Goal: Information Seeking & Learning: Learn about a topic

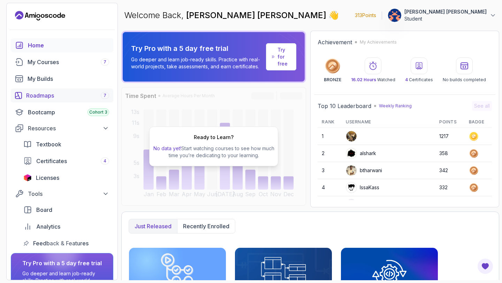
click at [52, 97] on div "Roadmaps 7" at bounding box center [67, 95] width 83 height 8
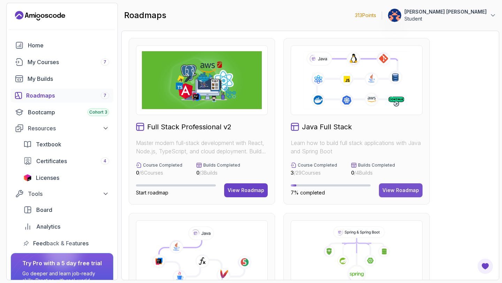
click at [405, 189] on div "View Roadmap" at bounding box center [400, 190] width 37 height 7
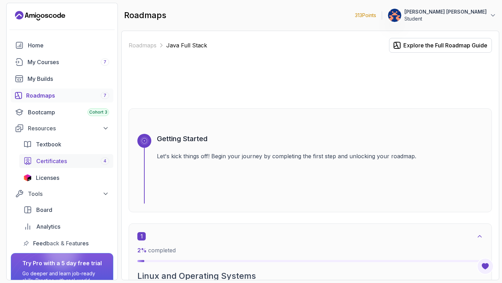
scroll to position [49, 0]
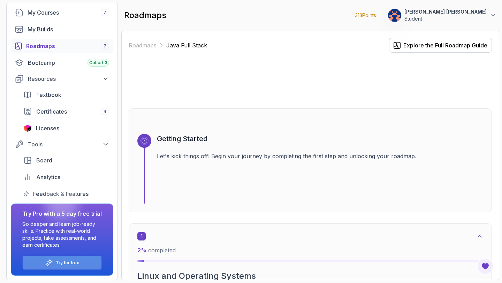
click at [67, 264] on p "Try for free" at bounding box center [68, 263] width 24 height 6
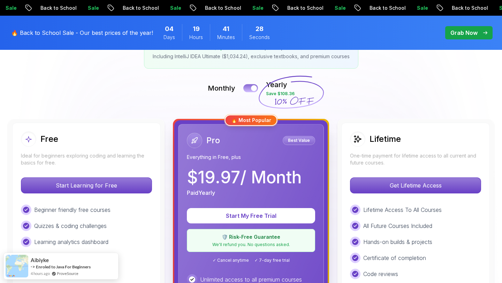
scroll to position [135, 0]
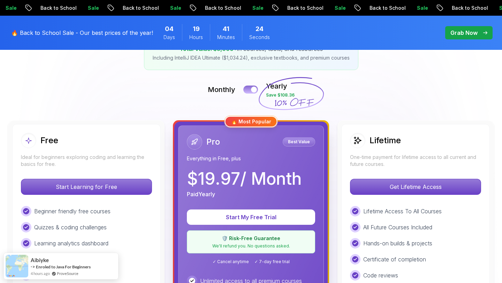
click at [253, 89] on div at bounding box center [254, 90] width 6 height 6
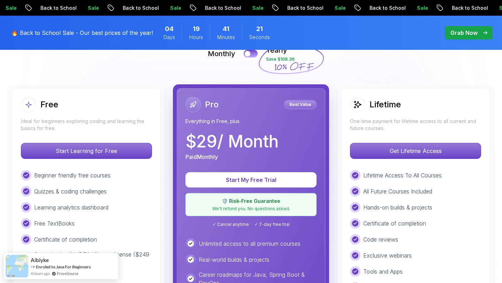
scroll to position [179, 0]
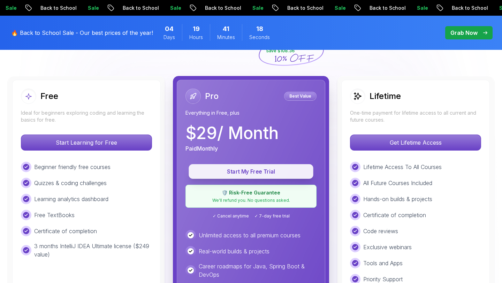
click at [256, 171] on p "Start My Free Trial" at bounding box center [251, 172] width 109 height 8
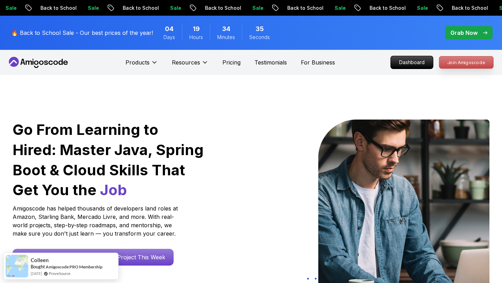
click at [463, 62] on p "Join Amigoscode" at bounding box center [466, 62] width 54 height 12
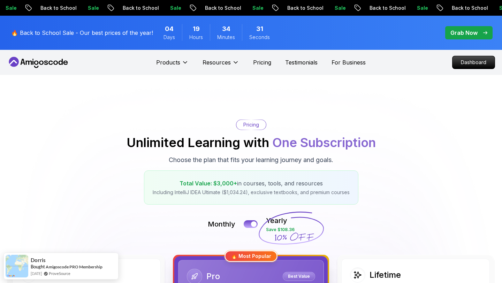
click at [252, 269] on div "Pro Best Value" at bounding box center [251, 276] width 128 height 15
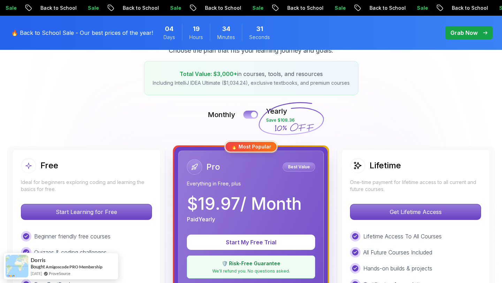
click at [254, 116] on div at bounding box center [254, 115] width 6 height 6
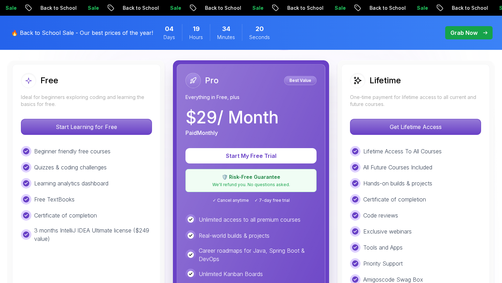
scroll to position [0, 0]
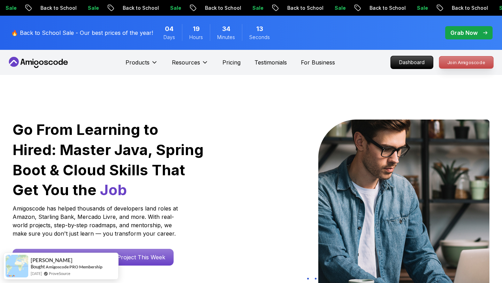
click at [471, 61] on p "Join Amigoscode" at bounding box center [466, 62] width 54 height 12
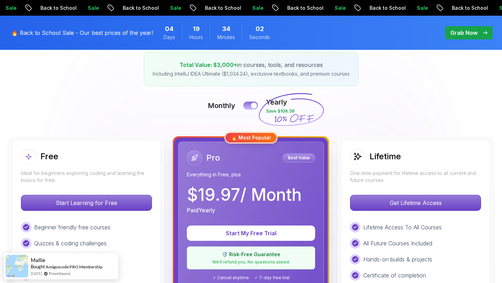
click at [253, 105] on div at bounding box center [254, 106] width 6 height 6
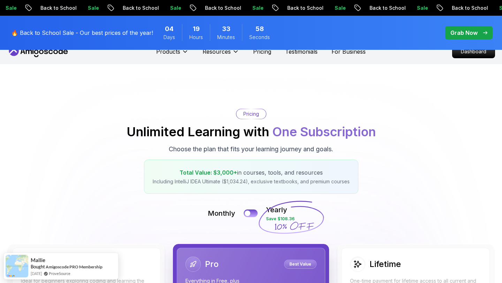
scroll to position [0, 0]
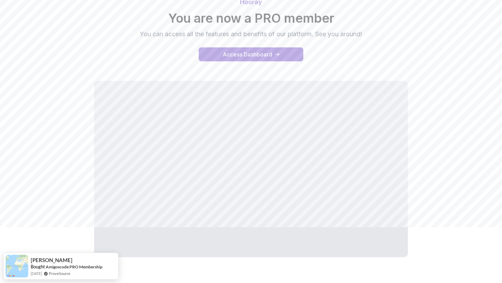
scroll to position [75, 0]
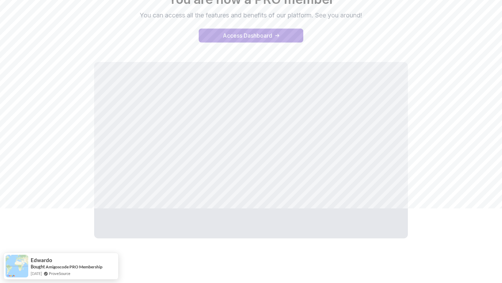
click at [472, 146] on div "Hooray You are now a PRO member You can access all the features and benefits of…" at bounding box center [251, 110] width 488 height 280
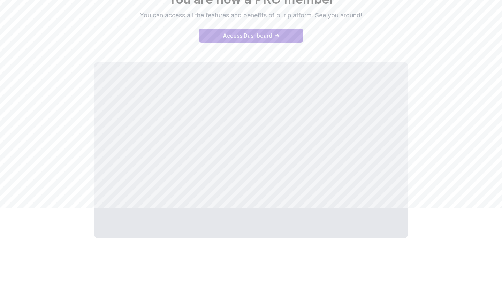
click at [443, 192] on div "Hooray You are now a PRO member You can access all the features and benefits of…" at bounding box center [251, 110] width 488 height 280
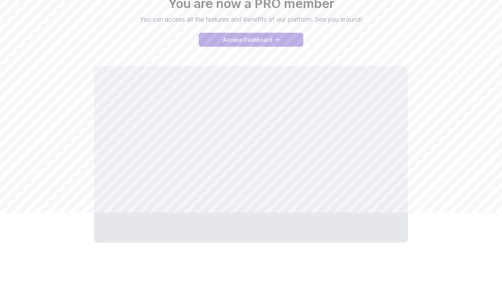
scroll to position [69, 0]
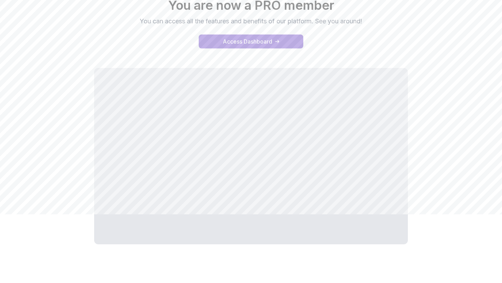
click at [489, 100] on div "Hooray You are now a PRO member You can access all the features and benefits of…" at bounding box center [251, 116] width 488 height 280
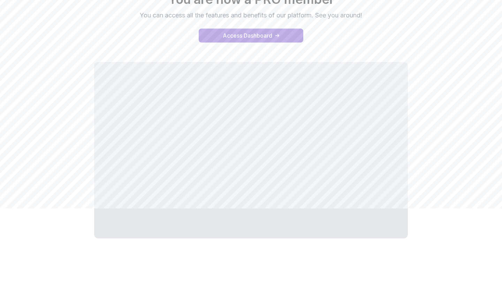
click at [464, 182] on div "Hooray You are now a PRO member You can access all the features and benefits of…" at bounding box center [251, 110] width 488 height 280
click at [444, 199] on div "Hooray You are now a PRO member You can access all the features and benefits of…" at bounding box center [251, 110] width 488 height 280
click at [475, 191] on div "Hooray You are now a PRO member You can access all the features and benefits of…" at bounding box center [251, 110] width 488 height 280
click at [452, 185] on div "Hooray You are now a PRO member You can access all the features and benefits of…" at bounding box center [251, 110] width 488 height 280
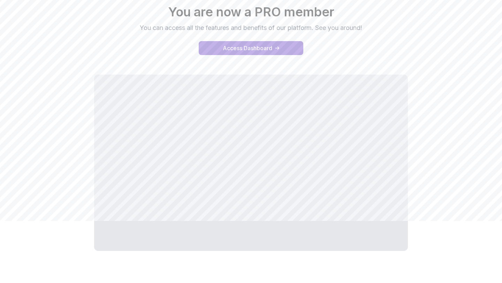
scroll to position [61, 0]
click at [170, 11] on h2 "You are now a PRO member" at bounding box center [251, 13] width 488 height 14
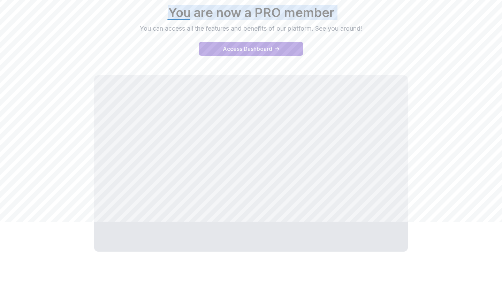
click at [133, 16] on h2 "You are now a PRO member" at bounding box center [251, 13] width 488 height 14
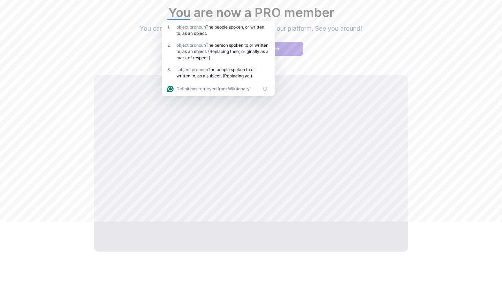
click at [140, 29] on p "You can access all the features and benefits of our platform. See you around!" at bounding box center [251, 29] width 234 height 10
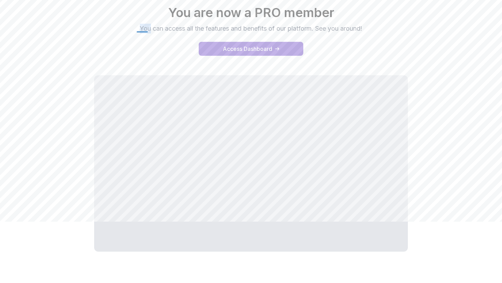
click at [140, 29] on p "You can access all the features and benefits of our platform. See you around!" at bounding box center [251, 29] width 234 height 10
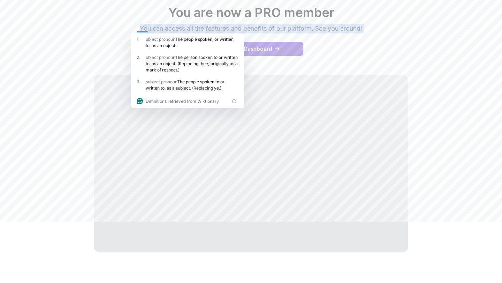
click at [99, 28] on div "Hooray You are now a PRO member You can access all the features and benefits of…" at bounding box center [251, 13] width 488 height 42
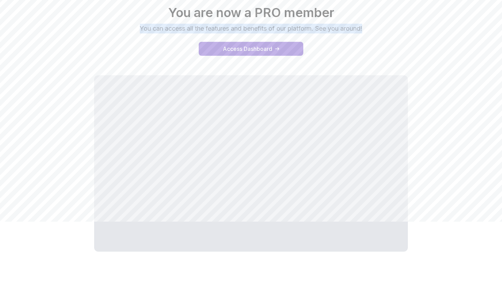
drag, startPoint x: 137, startPoint y: 26, endPoint x: 378, endPoint y: 25, distance: 240.9
click at [378, 25] on div "Hooray You are now a PRO member You can access all the features and benefits of…" at bounding box center [251, 13] width 488 height 42
click at [379, 35] on div "Hooray You are now a PRO member You can access all the features and benefits of…" at bounding box center [251, 23] width 488 height 81
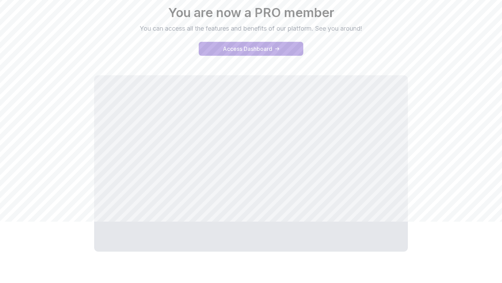
click at [365, 27] on p "You can access all the features and benefits of our platform. See you around!" at bounding box center [251, 29] width 234 height 10
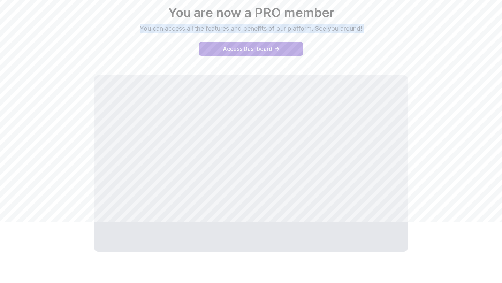
click at [372, 29] on div "Hooray You are now a PRO member You can access all the features and benefits of…" at bounding box center [251, 13] width 488 height 42
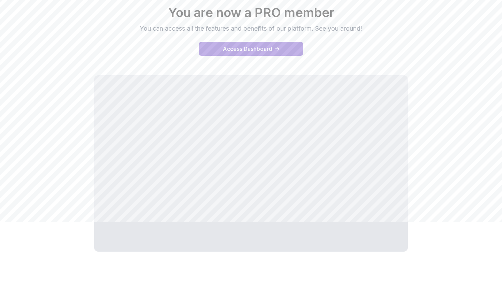
click at [366, 28] on p "You can access all the features and benefits of our platform. See you around!" at bounding box center [251, 29] width 234 height 10
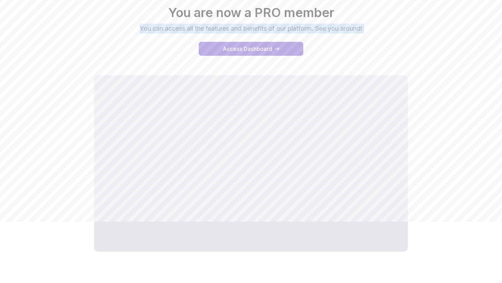
click at [366, 28] on p "You can access all the features and benefits of our platform. See you around!" at bounding box center [251, 29] width 234 height 10
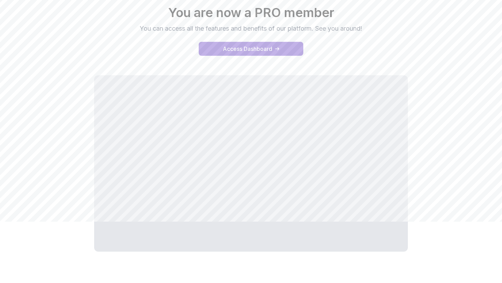
click at [366, 28] on p "You can access all the features and benefits of our platform. See you around!" at bounding box center [251, 29] width 234 height 10
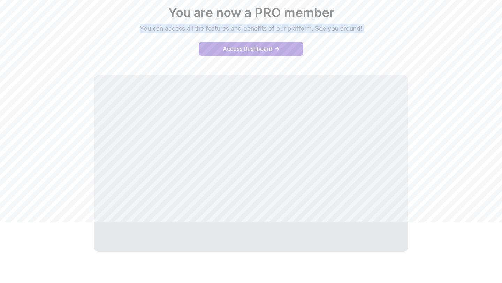
click at [366, 28] on p "You can access all the features and benefits of our platform. See you around!" at bounding box center [251, 29] width 234 height 10
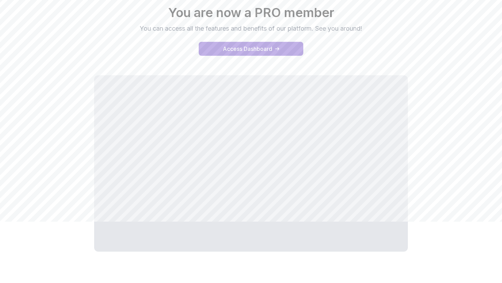
click at [365, 28] on p "You can access all the features and benefits of our platform. See you around!" at bounding box center [251, 29] width 234 height 10
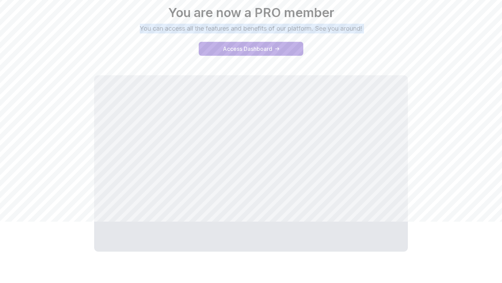
click at [365, 28] on p "You can access all the features and benefits of our platform. See you around!" at bounding box center [251, 29] width 234 height 10
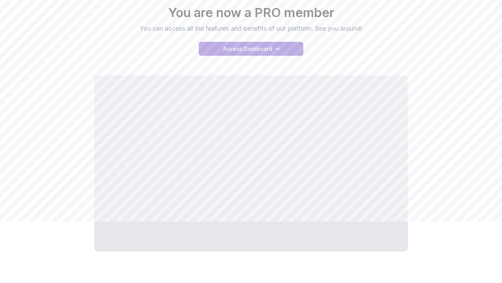
click at [365, 28] on p "You can access all the features and benefits of our platform. See you around!" at bounding box center [251, 29] width 234 height 10
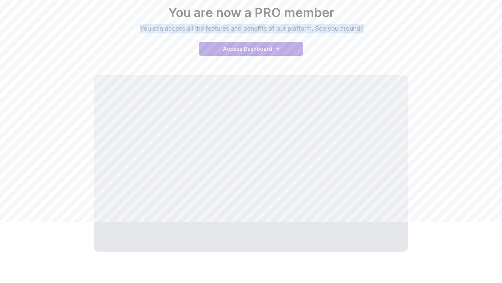
click at [365, 28] on p "You can access all the features and benefits of our platform. See you around!" at bounding box center [251, 29] width 234 height 10
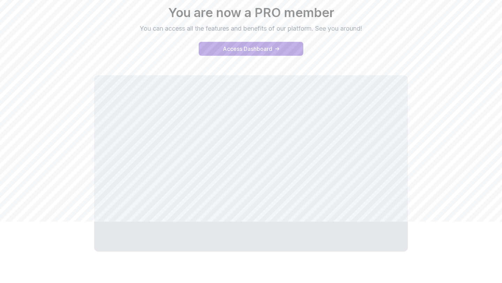
click at [365, 28] on p "You can access all the features and benefits of our platform. See you around!" at bounding box center [251, 29] width 234 height 10
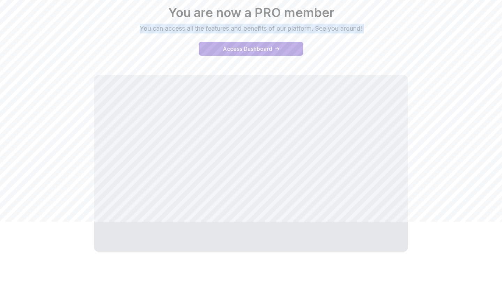
click at [365, 28] on p "You can access all the features and benefits of our platform. See you around!" at bounding box center [251, 29] width 234 height 10
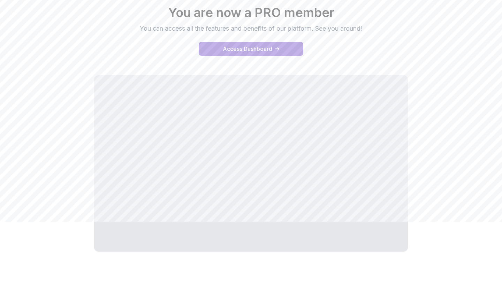
click at [365, 28] on p "You can access all the features and benefits of our platform. See you around!" at bounding box center [251, 29] width 234 height 10
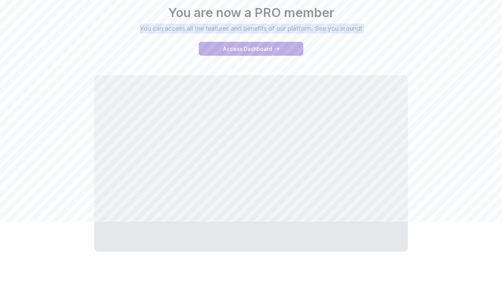
click at [365, 28] on p "You can access all the features and benefits of our platform. See you around!" at bounding box center [251, 29] width 234 height 10
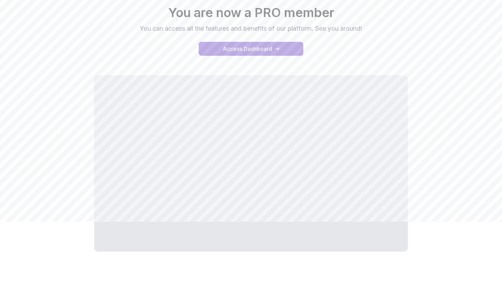
click at [365, 28] on p "You can access all the features and benefits of our platform. See you around!" at bounding box center [251, 29] width 234 height 10
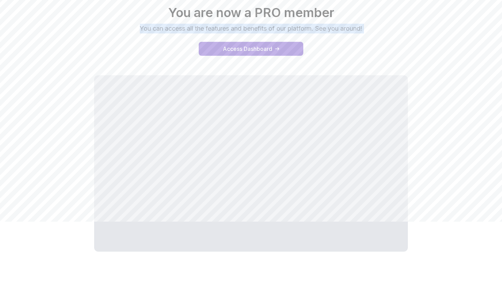
click at [365, 28] on p "You can access all the features and benefits of our platform. See you around!" at bounding box center [251, 29] width 234 height 10
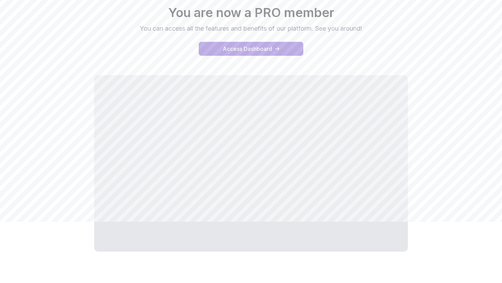
click at [365, 28] on p "You can access all the features and benefits of our platform. See you around!" at bounding box center [251, 29] width 234 height 10
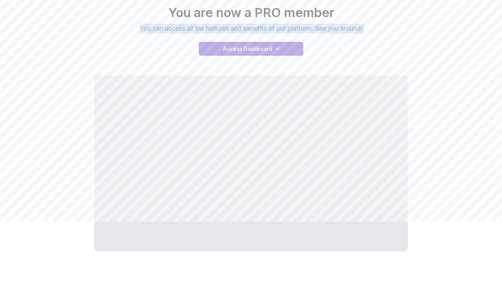
click at [365, 28] on p "You can access all the features and benefits of our platform. See you around!" at bounding box center [251, 29] width 234 height 10
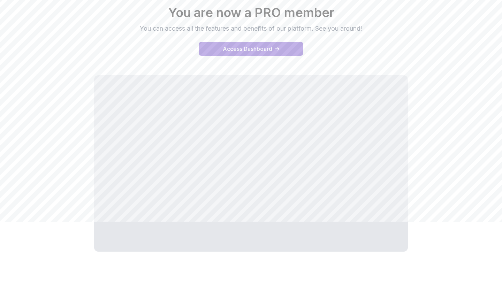
click at [365, 28] on p "You can access all the features and benefits of our platform. See you around!" at bounding box center [251, 29] width 234 height 10
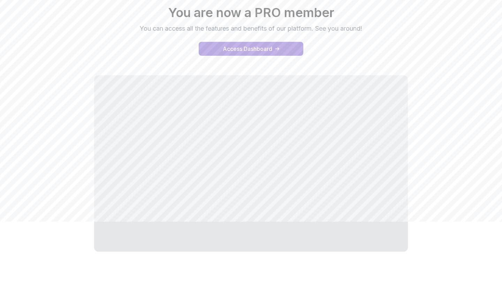
click at [365, 28] on p "You can access all the features and benefits of our platform. See you around!" at bounding box center [251, 29] width 234 height 10
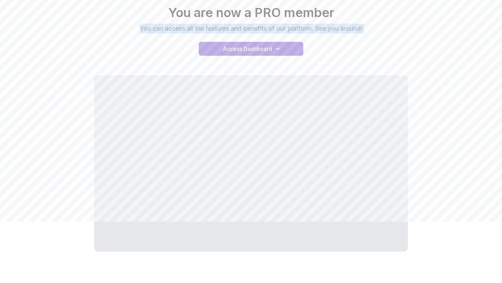
click at [365, 28] on p "You can access all the features and benefits of our platform. See you around!" at bounding box center [251, 29] width 234 height 10
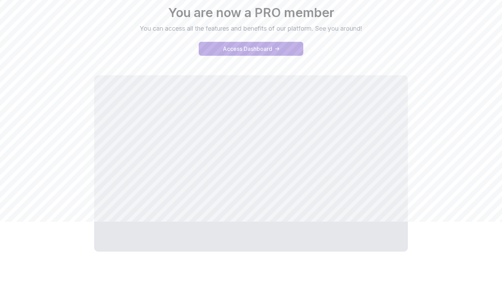
click at [365, 28] on p "You can access all the features and benefits of our platform. See you around!" at bounding box center [251, 29] width 234 height 10
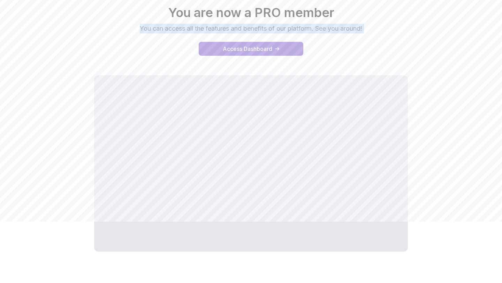
click at [365, 28] on p "You can access all the features and benefits of our platform. See you around!" at bounding box center [251, 29] width 234 height 10
click at [377, 31] on div "Hooray You are now a PRO member You can access all the features and benefits of…" at bounding box center [251, 13] width 488 height 42
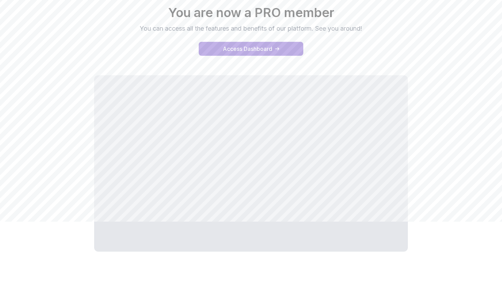
click at [365, 28] on p "You can access all the features and benefits of our platform. See you around!" at bounding box center [251, 29] width 234 height 10
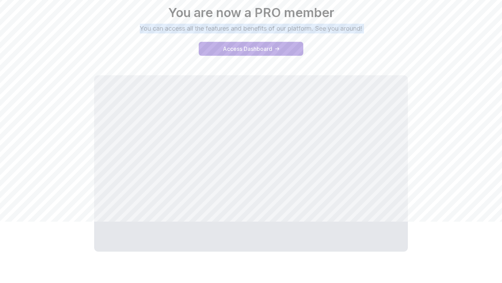
click at [365, 28] on p "You can access all the features and benefits of our platform. See you around!" at bounding box center [251, 29] width 234 height 10
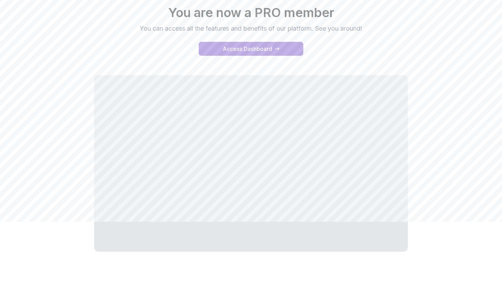
click at [450, 190] on div "Hooray You are now a PRO member You can access all the features and benefits of…" at bounding box center [251, 123] width 488 height 280
click at [424, 209] on div "Hooray You are now a PRO member You can access all the features and benefits of…" at bounding box center [251, 123] width 488 height 280
click at [433, 204] on div "Hooray You are now a PRO member You can access all the features and benefits of…" at bounding box center [251, 123] width 488 height 280
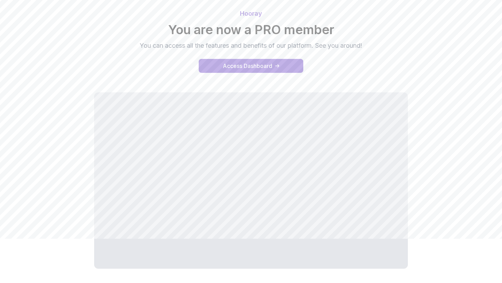
scroll to position [38, 0]
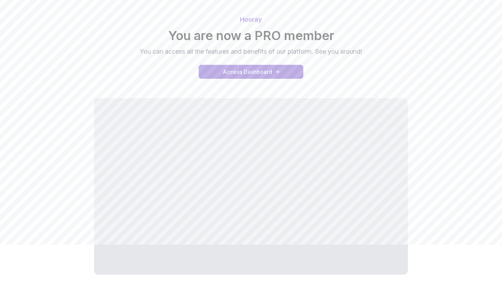
click at [169, 33] on h2 "You are now a PRO member" at bounding box center [251, 36] width 488 height 14
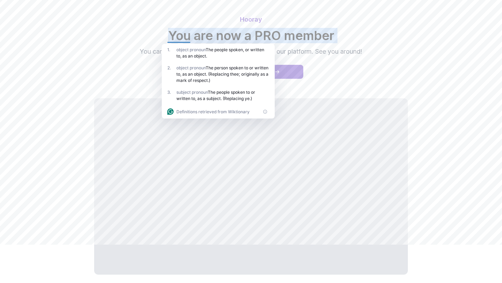
click at [169, 33] on h2 "You are now a PRO member" at bounding box center [251, 36] width 488 height 14
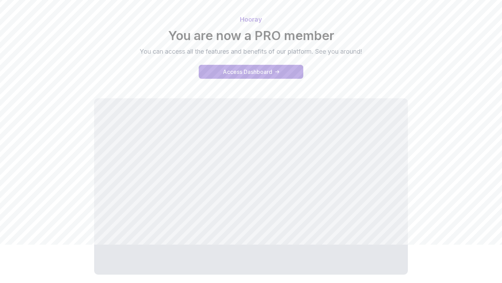
click at [334, 33] on h2 "You are now a PRO member" at bounding box center [251, 36] width 488 height 14
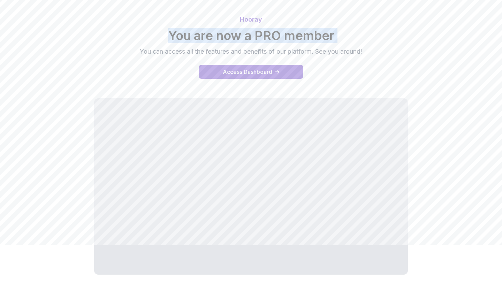
click at [334, 33] on h2 "You are now a PRO member" at bounding box center [251, 36] width 488 height 14
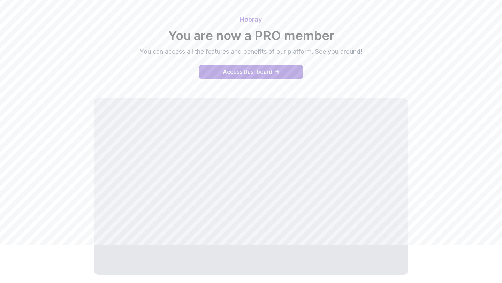
click at [334, 33] on h2 "You are now a PRO member" at bounding box center [251, 36] width 488 height 14
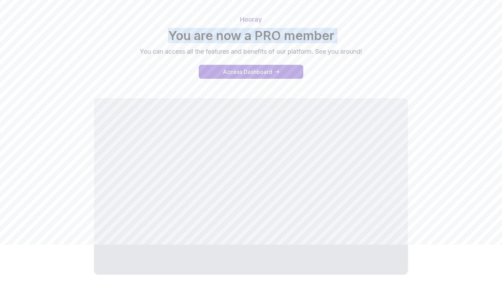
click at [334, 33] on h2 "You are now a PRO member" at bounding box center [251, 36] width 488 height 14
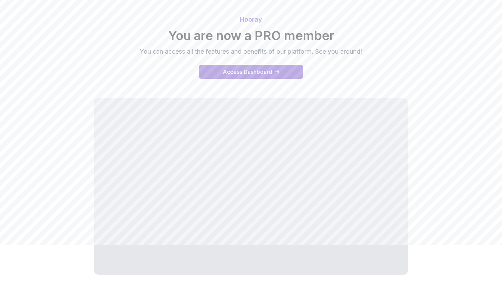
click at [334, 33] on h2 "You are now a PRO member" at bounding box center [251, 36] width 488 height 14
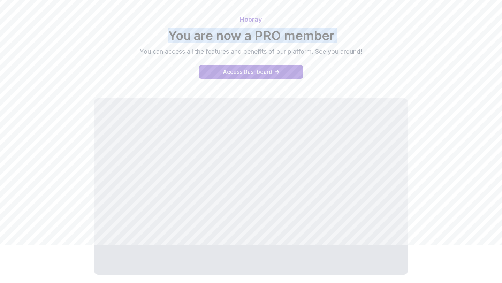
click at [334, 33] on h2 "You are now a PRO member" at bounding box center [251, 36] width 488 height 14
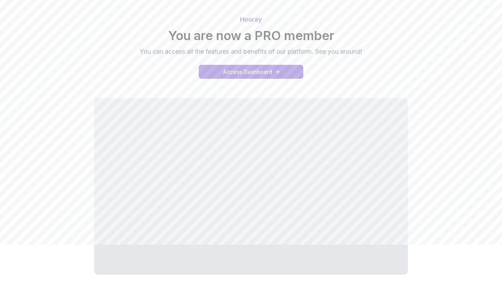
click at [364, 51] on p "You can access all the features and benefits of our platform. See you around!" at bounding box center [251, 52] width 234 height 10
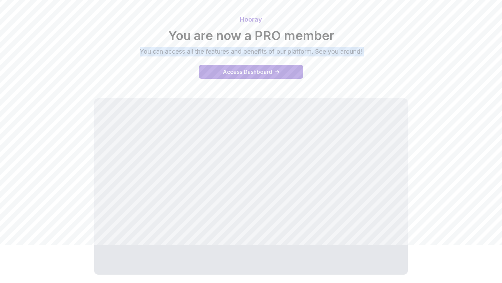
click at [364, 51] on p "You can access all the features and benefits of our platform. See you around!" at bounding box center [251, 52] width 234 height 10
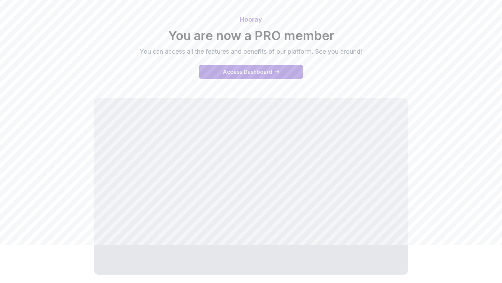
click at [364, 51] on p "You can access all the features and benefits of our platform. See you around!" at bounding box center [251, 52] width 234 height 10
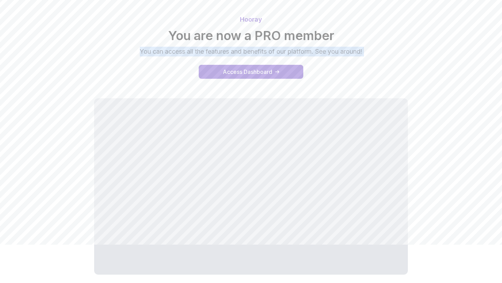
click at [364, 51] on p "You can access all the features and benefits of our platform. See you around!" at bounding box center [251, 52] width 234 height 10
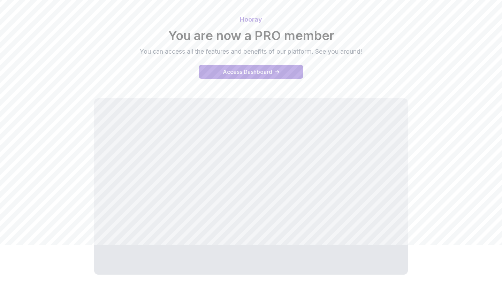
click at [364, 51] on p "You can access all the features and benefits of our platform. See you around!" at bounding box center [251, 52] width 234 height 10
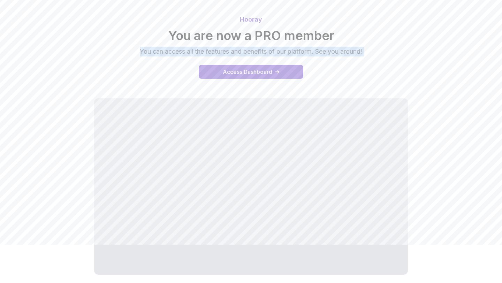
click at [364, 51] on p "You can access all the features and benefits of our platform. See you around!" at bounding box center [251, 52] width 234 height 10
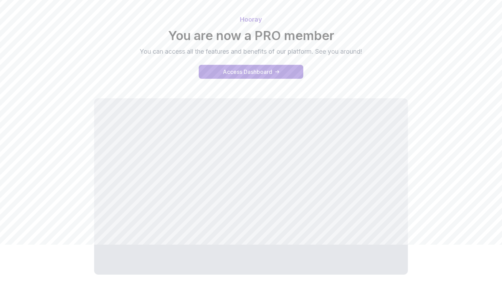
click at [364, 51] on p "You can access all the features and benefits of our platform. See you around!" at bounding box center [251, 52] width 234 height 10
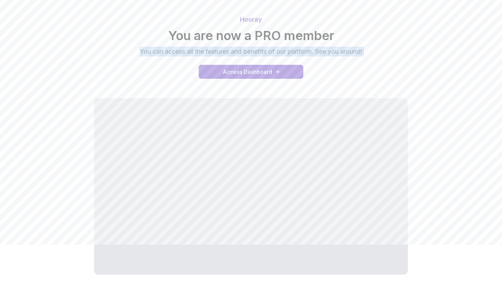
click at [364, 51] on p "You can access all the features and benefits of our platform. See you around!" at bounding box center [251, 52] width 234 height 10
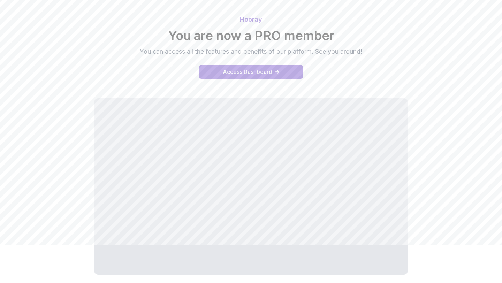
click at [364, 51] on p "You can access all the features and benefits of our platform. See you around!" at bounding box center [251, 52] width 234 height 10
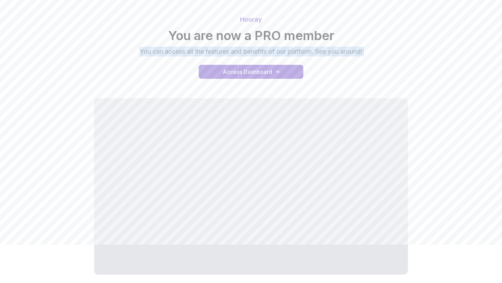
click at [364, 51] on p "You can access all the features and benefits of our platform. See you around!" at bounding box center [251, 52] width 234 height 10
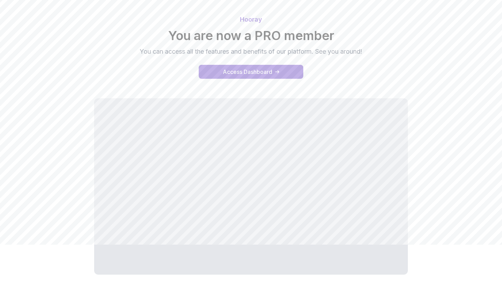
click at [364, 50] on p "You can access all the features and benefits of our platform. See you around!" at bounding box center [251, 52] width 234 height 10
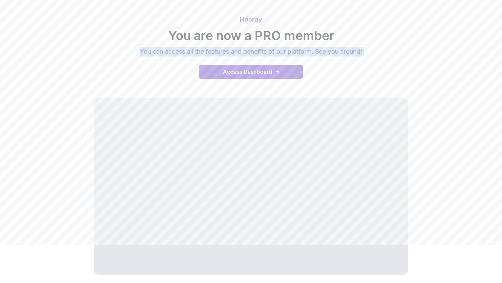
click at [364, 50] on p "You can access all the features and benefits of our platform. See you around!" at bounding box center [251, 52] width 234 height 10
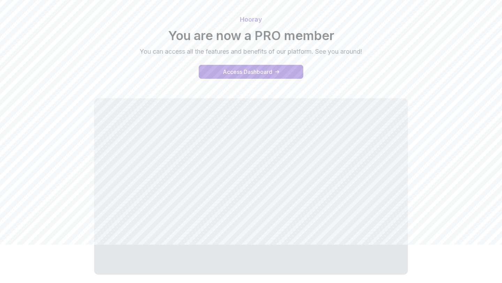
click at [364, 50] on p "You can access all the features and benefits of our platform. See you around!" at bounding box center [251, 52] width 234 height 10
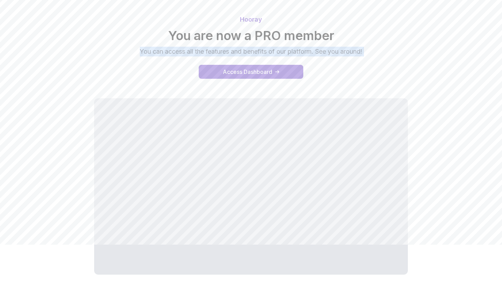
click at [364, 50] on p "You can access all the features and benefits of our platform. See you around!" at bounding box center [251, 52] width 234 height 10
click at [365, 51] on p "You can access all the features and benefits of our platform. See you around!" at bounding box center [251, 52] width 234 height 10
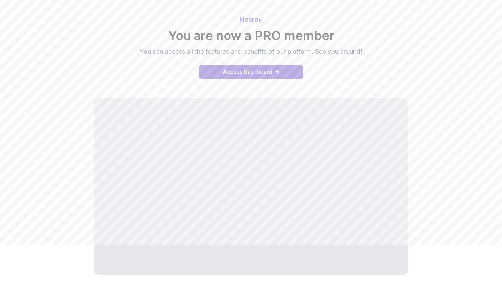
click at [365, 51] on p "You can access all the features and benefits of our platform. See you around!" at bounding box center [251, 52] width 234 height 10
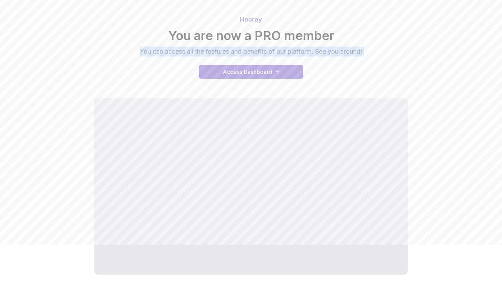
click at [365, 51] on p "You can access all the features and benefits of our platform. See you around!" at bounding box center [251, 52] width 234 height 10
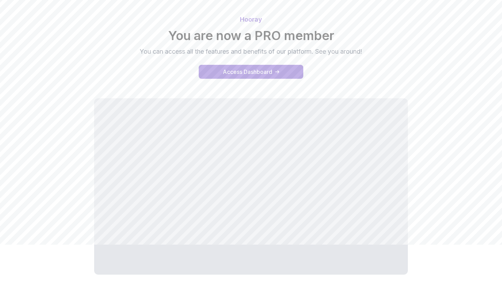
click at [365, 51] on p "You can access all the features and benefits of our platform. See you around!" at bounding box center [251, 52] width 234 height 10
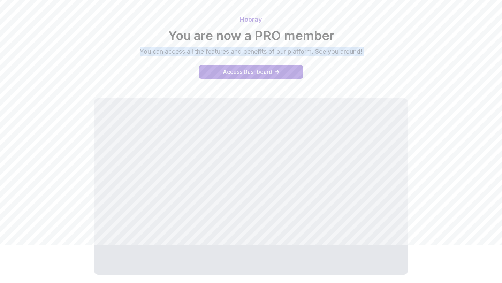
click at [365, 51] on p "You can access all the features and benefits of our platform. See you around!" at bounding box center [251, 52] width 234 height 10
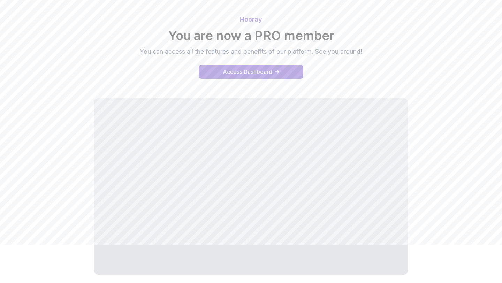
click at [365, 51] on p "You can access all the features and benefits of our platform. See you around!" at bounding box center [251, 52] width 234 height 10
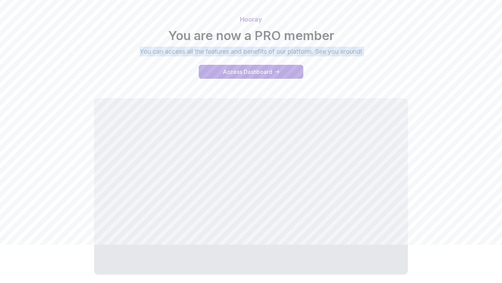
click at [365, 51] on p "You can access all the features and benefits of our platform. See you around!" at bounding box center [251, 52] width 234 height 10
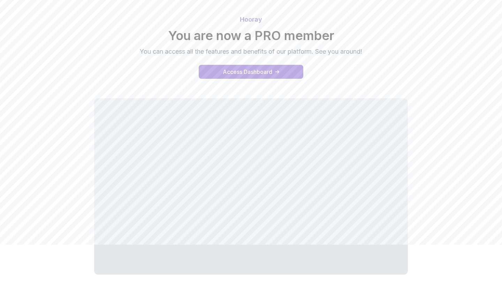
click at [365, 51] on p "You can access all the features and benefits of our platform. See you around!" at bounding box center [251, 52] width 234 height 10
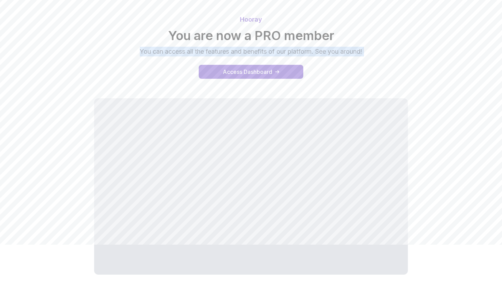
click at [365, 51] on p "You can access all the features and benefits of our platform. See you around!" at bounding box center [251, 52] width 234 height 10
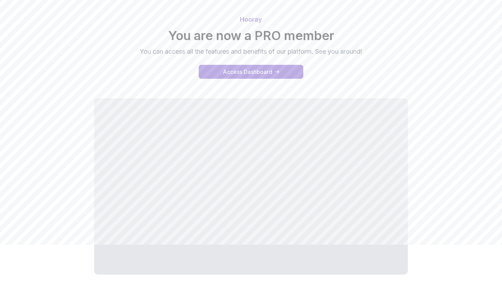
click at [365, 51] on p "You can access all the features and benefits of our platform. See you around!" at bounding box center [251, 52] width 234 height 10
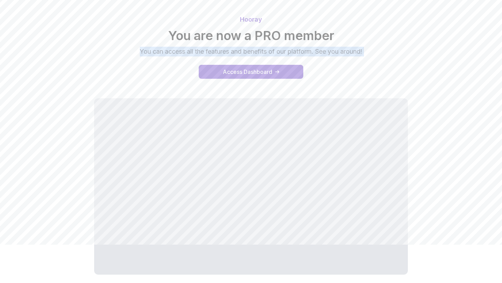
click at [365, 51] on p "You can access all the features and benefits of our platform. See you around!" at bounding box center [251, 52] width 234 height 10
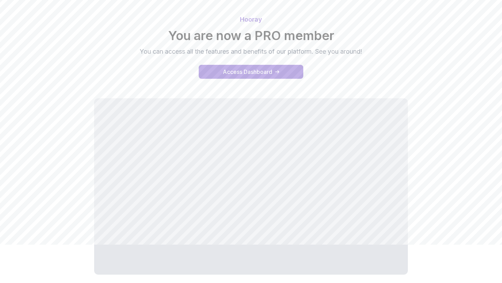
click at [365, 51] on p "You can access all the features and benefits of our platform. See you around!" at bounding box center [251, 52] width 234 height 10
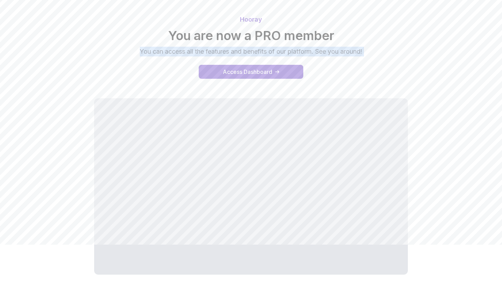
click at [365, 51] on p "You can access all the features and benefits of our platform. See you around!" at bounding box center [251, 52] width 234 height 10
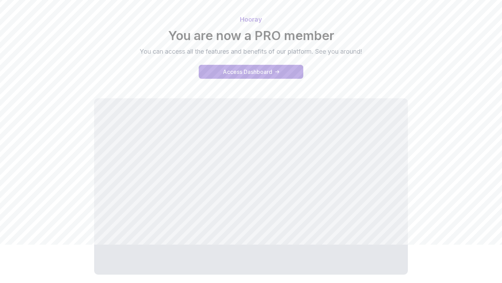
click at [364, 52] on p "You can access all the features and benefits of our platform. See you around!" at bounding box center [251, 52] width 234 height 10
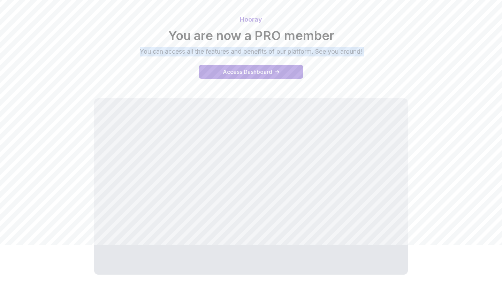
click at [364, 52] on p "You can access all the features and benefits of our platform. See you around!" at bounding box center [251, 52] width 234 height 10
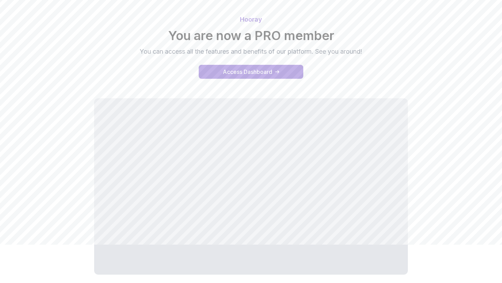
click at [364, 52] on p "You can access all the features and benefits of our platform. See you around!" at bounding box center [251, 52] width 234 height 10
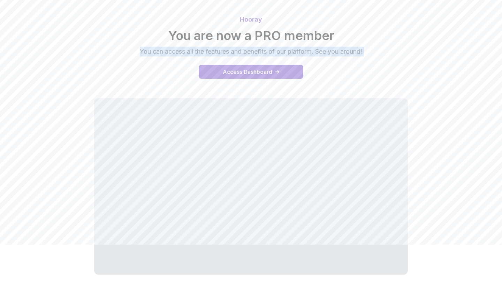
click at [364, 52] on p "You can access all the features and benefits of our platform. See you around!" at bounding box center [251, 52] width 234 height 10
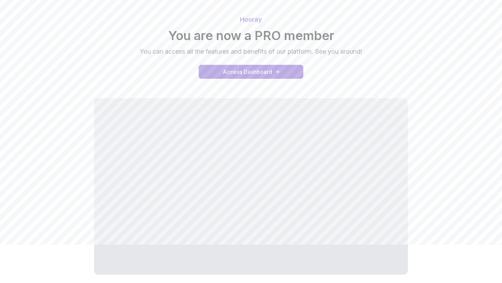
click at [364, 52] on p "You can access all the features and benefits of our platform. See you around!" at bounding box center [251, 52] width 234 height 10
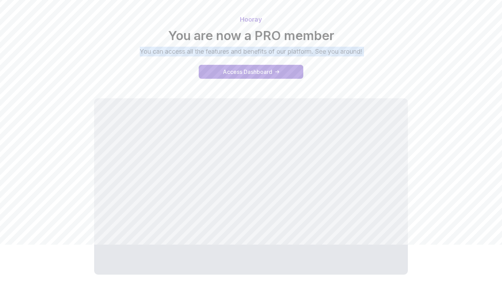
click at [364, 52] on p "You can access all the features and benefits of our platform. See you around!" at bounding box center [251, 52] width 234 height 10
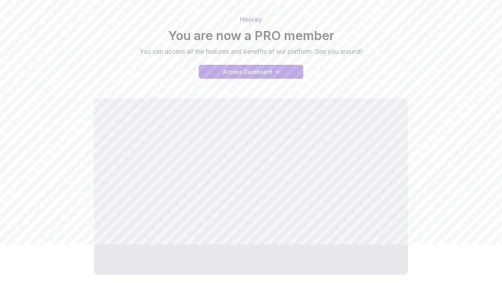
click at [364, 52] on p "You can access all the features and benefits of our platform. See you around!" at bounding box center [251, 52] width 234 height 10
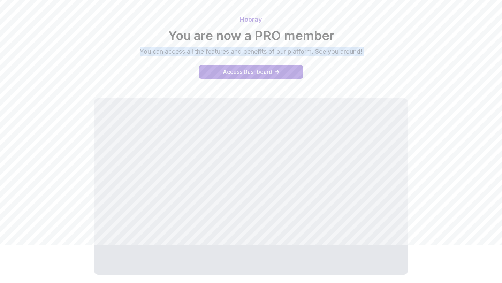
click at [364, 52] on p "You can access all the features and benefits of our platform. See you around!" at bounding box center [251, 52] width 234 height 10
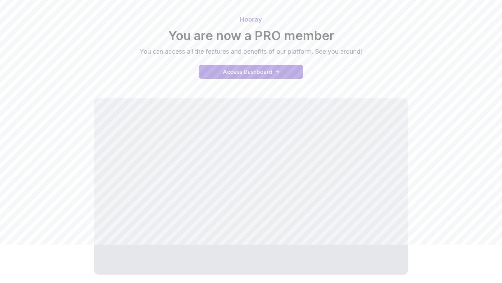
click at [364, 52] on p "You can access all the features and benefits of our platform. See you around!" at bounding box center [251, 52] width 234 height 10
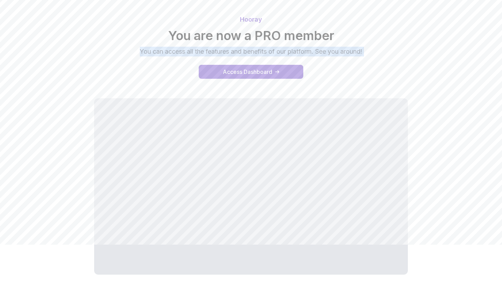
click at [364, 52] on p "You can access all the features and benefits of our platform. See you around!" at bounding box center [251, 52] width 234 height 10
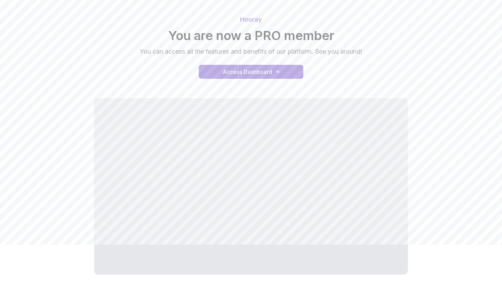
click at [364, 52] on p "You can access all the features and benefits of our platform. See you around!" at bounding box center [251, 52] width 234 height 10
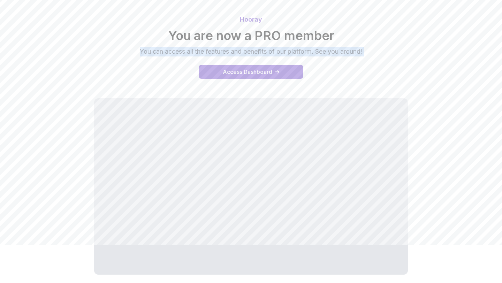
click at [364, 52] on p "You can access all the features and benefits of our platform. See you around!" at bounding box center [251, 52] width 234 height 10
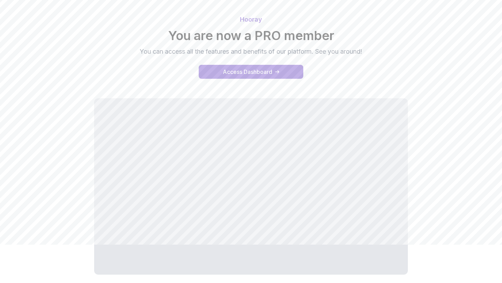
click at [364, 52] on p "You can access all the features and benefits of our platform. See you around!" at bounding box center [251, 52] width 234 height 10
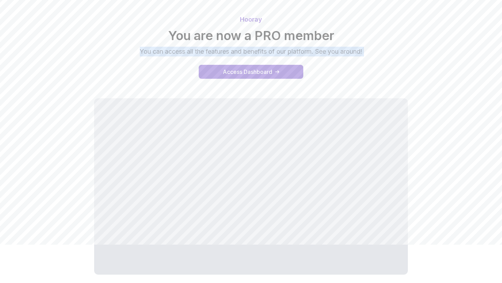
click at [364, 52] on p "You can access all the features and benefits of our platform. See you around!" at bounding box center [251, 52] width 234 height 10
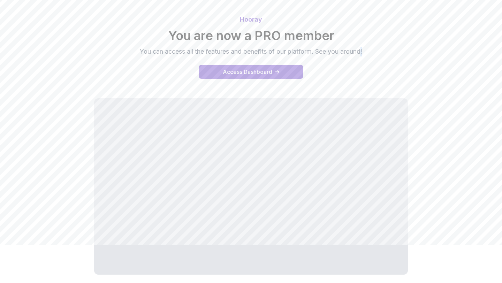
click at [364, 52] on p "You can access all the features and benefits of our platform. See you around!" at bounding box center [251, 52] width 234 height 10
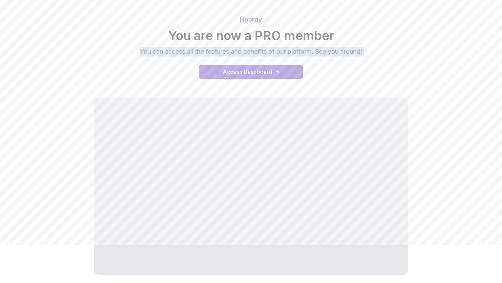
click at [364, 52] on p "You can access all the features and benefits of our platform. See you around!" at bounding box center [251, 52] width 234 height 10
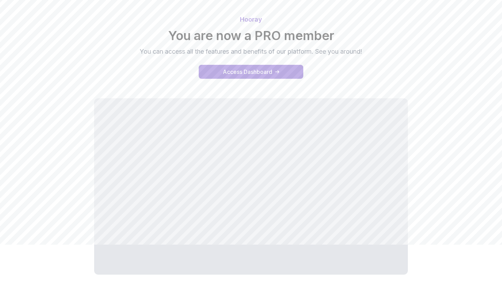
click at [364, 52] on p "You can access all the features and benefits of our platform. See you around!" at bounding box center [251, 52] width 234 height 10
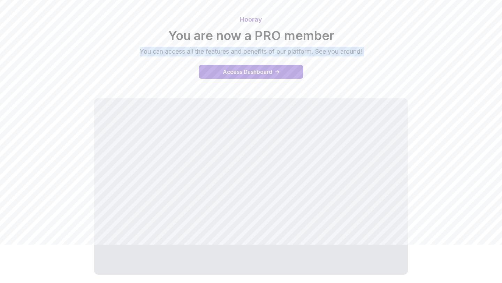
click at [364, 52] on p "You can access all the features and benefits of our platform. See you around!" at bounding box center [251, 52] width 234 height 10
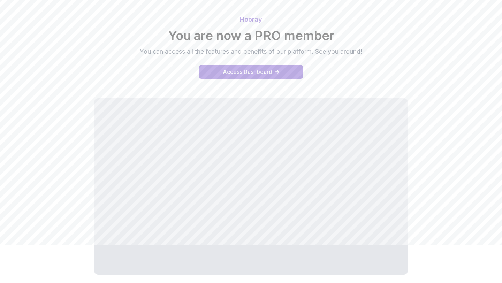
click at [364, 52] on p "You can access all the features and benefits of our platform. See you around!" at bounding box center [251, 52] width 234 height 10
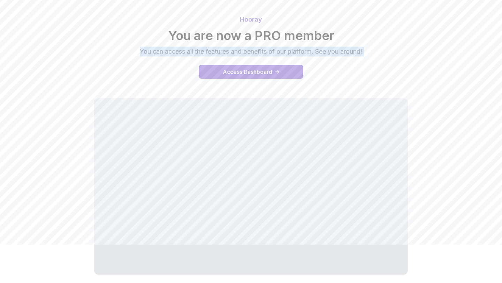
click at [364, 52] on p "You can access all the features and benefits of our platform. See you around!" at bounding box center [251, 52] width 234 height 10
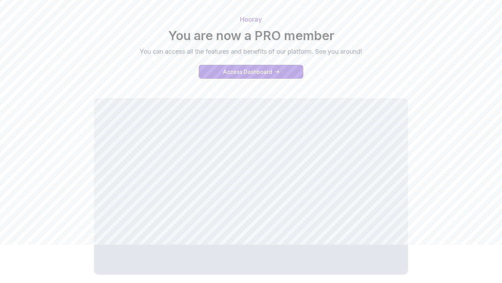
click at [364, 52] on p "You can access all the features and benefits of our platform. See you around!" at bounding box center [251, 52] width 234 height 10
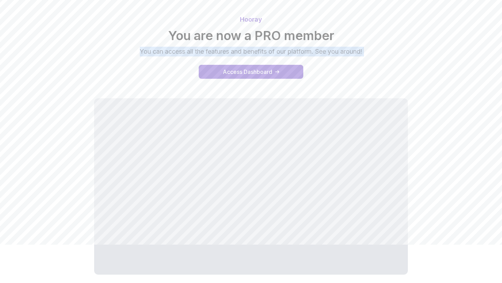
click at [364, 52] on p "You can access all the features and benefits of our platform. See you around!" at bounding box center [251, 52] width 234 height 10
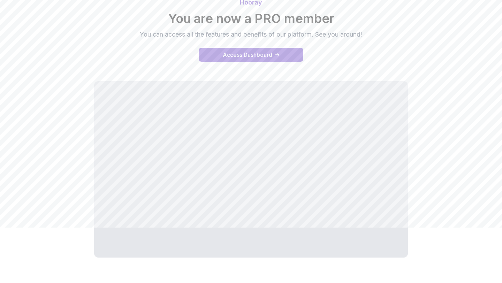
scroll to position [58, 0]
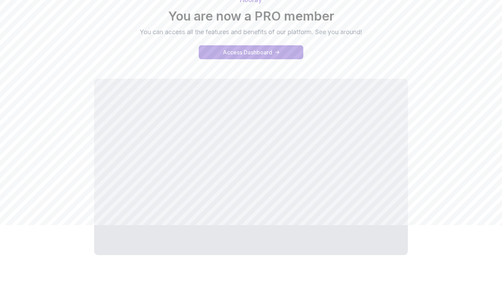
click at [439, 206] on div "Hooray You are now a PRO member You can access all the features and benefits of…" at bounding box center [251, 127] width 488 height 280
click at [430, 199] on div "Hooray You are now a PRO member You can access all the features and benefits of…" at bounding box center [251, 127] width 488 height 280
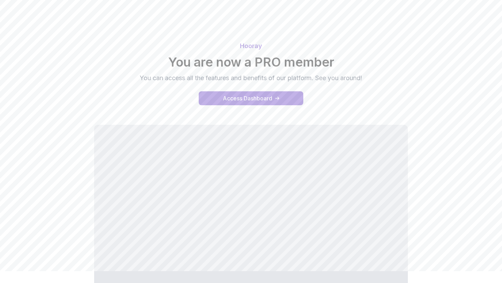
scroll to position [31, 0]
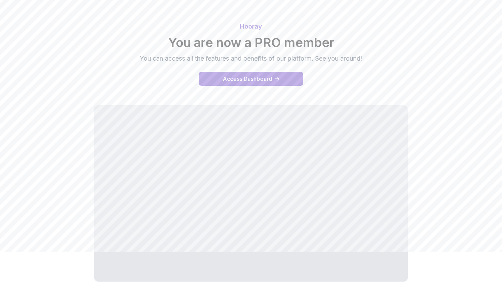
click at [364, 58] on p "You can access all the features and benefits of our platform. See you around!" at bounding box center [251, 59] width 234 height 10
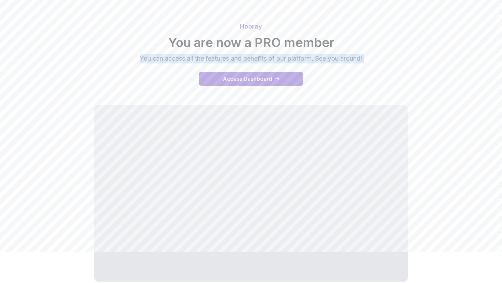
click at [364, 58] on p "You can access all the features and benefits of our platform. See you around!" at bounding box center [251, 59] width 234 height 10
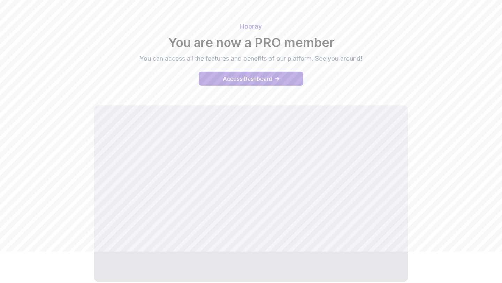
click at [364, 58] on p "You can access all the features and benefits of our platform. See you around!" at bounding box center [251, 59] width 234 height 10
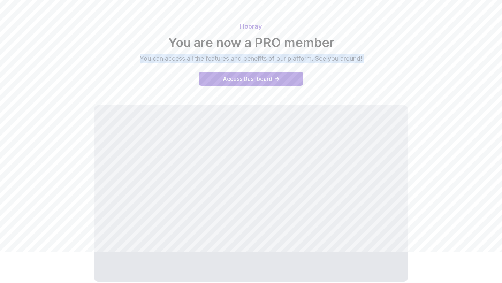
click at [364, 58] on p "You can access all the features and benefits of our platform. See you around!" at bounding box center [251, 59] width 234 height 10
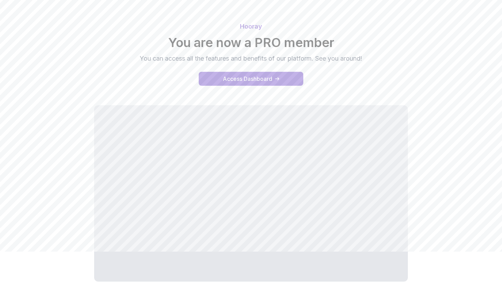
click at [364, 58] on p "You can access all the features and benefits of our platform. See you around!" at bounding box center [251, 59] width 234 height 10
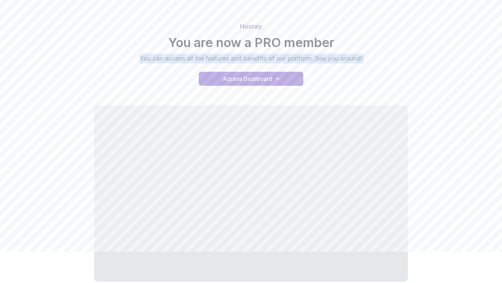
click at [364, 58] on p "You can access all the features and benefits of our platform. See you around!" at bounding box center [251, 59] width 234 height 10
click at [379, 62] on div "Hooray You are now a PRO member You can access all the features and benefits of…" at bounding box center [251, 43] width 488 height 42
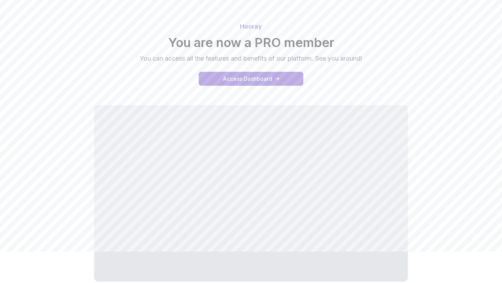
click at [364, 58] on p "You can access all the features and benefits of our platform. See you around!" at bounding box center [251, 59] width 234 height 10
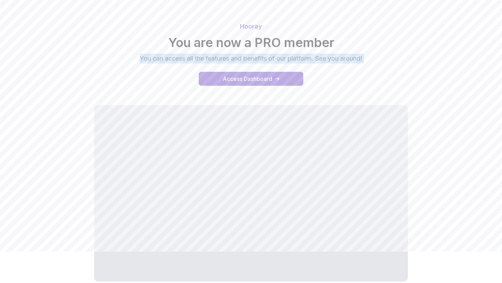
click at [371, 58] on div "Hooray You are now a PRO member You can access all the features and benefits of…" at bounding box center [251, 43] width 488 height 42
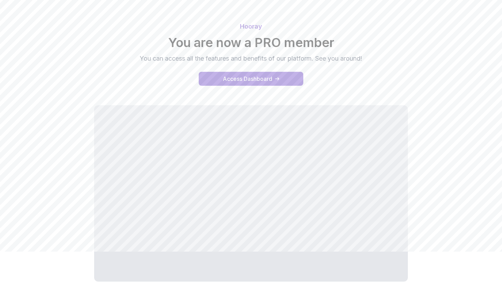
click at [365, 59] on p "You can access all the features and benefits of our platform. See you around!" at bounding box center [251, 59] width 234 height 10
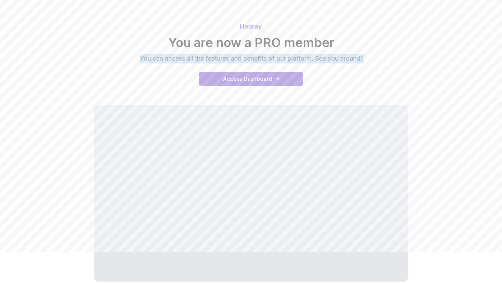
click at [365, 59] on p "You can access all the features and benefits of our platform. See you around!" at bounding box center [251, 59] width 234 height 10
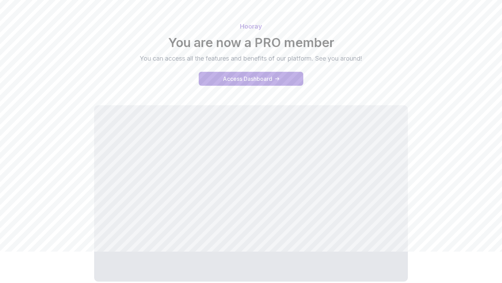
click at [365, 59] on p "You can access all the features and benefits of our platform. See you around!" at bounding box center [251, 59] width 234 height 10
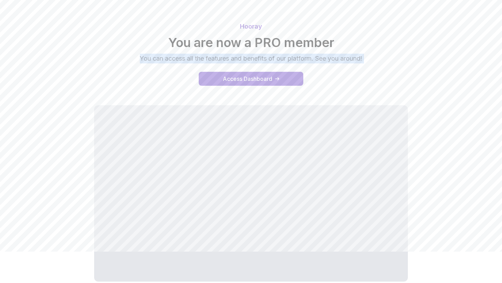
click at [365, 59] on p "You can access all the features and benefits of our platform. See you around!" at bounding box center [251, 59] width 234 height 10
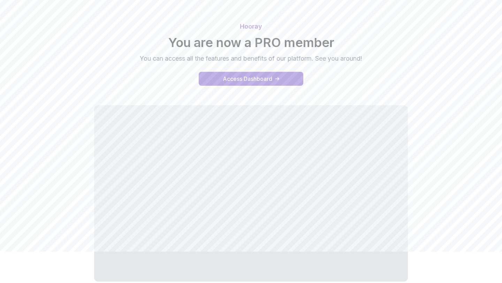
click at [364, 59] on p "You can access all the features and benefits of our platform. See you around!" at bounding box center [251, 59] width 234 height 10
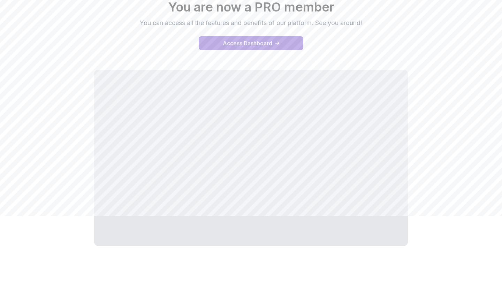
scroll to position [66, 0]
click at [364, 23] on p "You can access all the features and benefits of our platform. See you around!" at bounding box center [251, 24] width 234 height 10
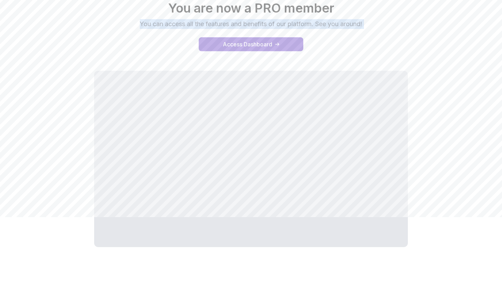
click at [380, 27] on div "Hooray You are now a PRO member You can access all the features and benefits of…" at bounding box center [251, 8] width 488 height 42
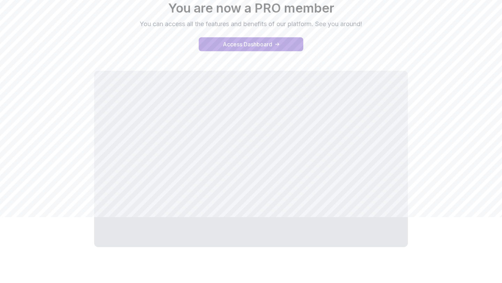
click at [364, 24] on p "You can access all the features and benefits of our platform. See you around!" at bounding box center [251, 24] width 234 height 10
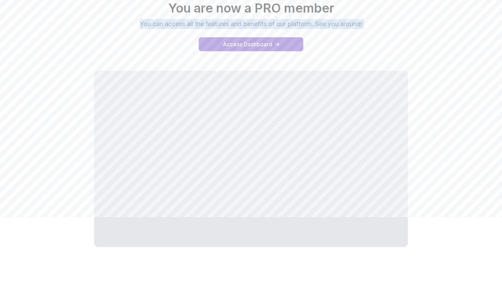
click at [382, 25] on div "Hooray You are now a PRO member You can access all the features and benefits of…" at bounding box center [251, 8] width 488 height 42
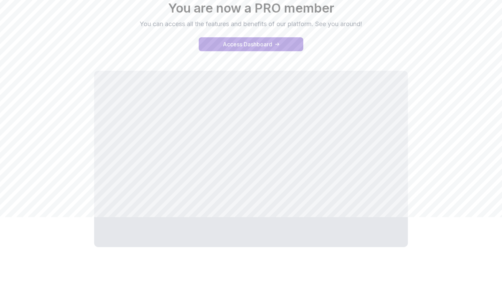
click at [364, 23] on p "You can access all the features and benefits of our platform. See you around!" at bounding box center [251, 24] width 234 height 10
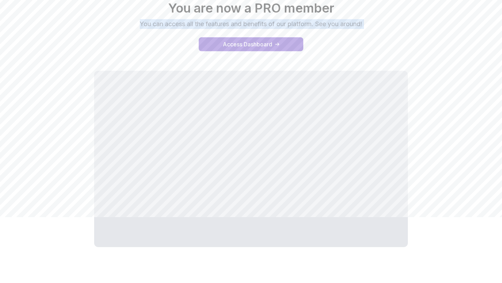
click at [384, 25] on div "Hooray You are now a PRO member You can access all the features and benefits of…" at bounding box center [251, 8] width 488 height 42
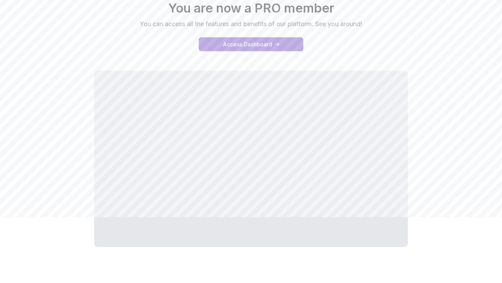
click at [364, 24] on p "You can access all the features and benefits of our platform. See you around!" at bounding box center [251, 24] width 234 height 10
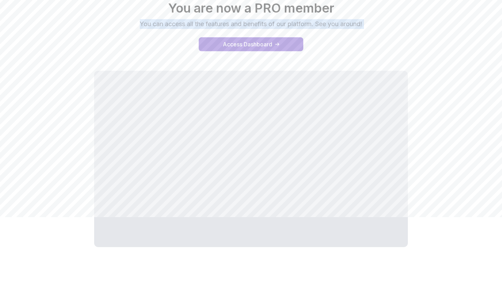
click at [364, 24] on p "You can access all the features and benefits of our platform. See you around!" at bounding box center [251, 24] width 234 height 10
click at [382, 26] on div "Hooray You are now a PRO member You can access all the features and benefits of…" at bounding box center [251, 8] width 488 height 42
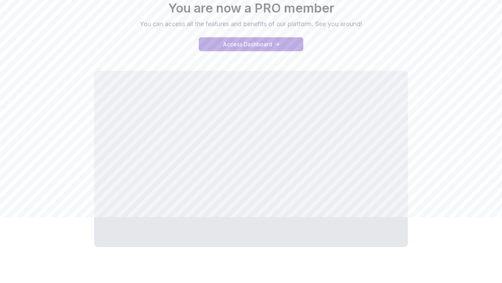
click at [363, 24] on p "You can access all the features and benefits of our platform. See you around!" at bounding box center [251, 24] width 234 height 10
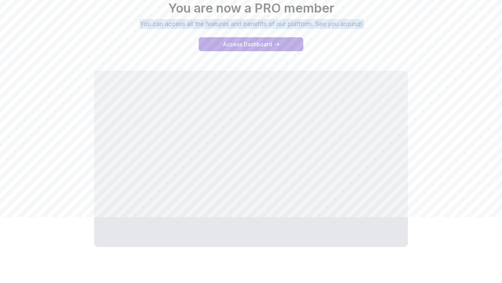
click at [384, 25] on div "Hooray You are now a PRO member You can access all the features and benefits of…" at bounding box center [251, 8] width 488 height 42
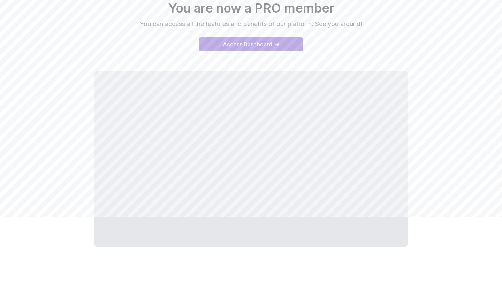
click at [364, 23] on p "You can access all the features and benefits of our platform. See you around!" at bounding box center [251, 24] width 234 height 10
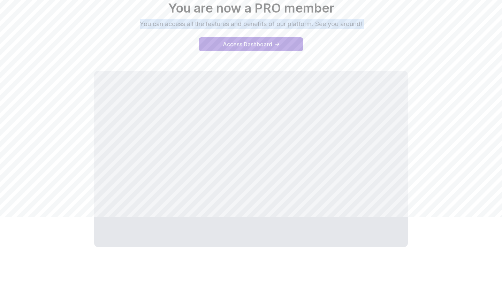
click at [374, 26] on div "Hooray You are now a PRO member You can access all the features and benefits of…" at bounding box center [251, 8] width 488 height 42
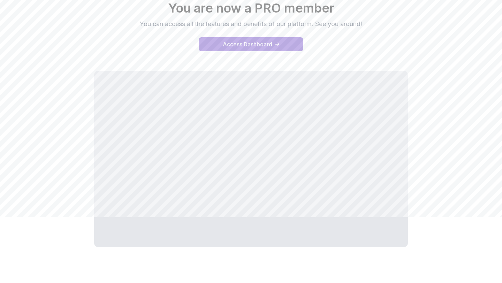
click at [363, 24] on p "You can access all the features and benefits of our platform. See you around!" at bounding box center [251, 24] width 234 height 10
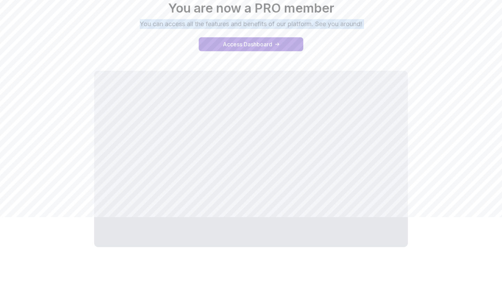
click at [380, 25] on div "Hooray You are now a PRO member You can access all the features and benefits of…" at bounding box center [251, 8] width 488 height 42
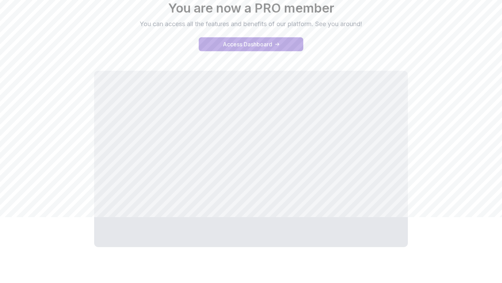
click at [365, 24] on p "You can access all the features and benefits of our platform. See you around!" at bounding box center [251, 24] width 234 height 10
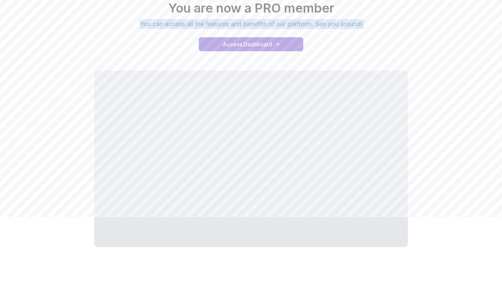
click at [381, 29] on div "Hooray You are now a PRO member You can access all the features and benefits of…" at bounding box center [251, 19] width 488 height 81
drag, startPoint x: 366, startPoint y: 24, endPoint x: 138, endPoint y: 24, distance: 228.3
click at [137, 24] on p "You can access all the features and benefits of our platform. See you around!" at bounding box center [251, 24] width 234 height 10
click at [128, 25] on div "Hooray You are now a PRO member You can access all the features and benefits of…" at bounding box center [251, 8] width 488 height 42
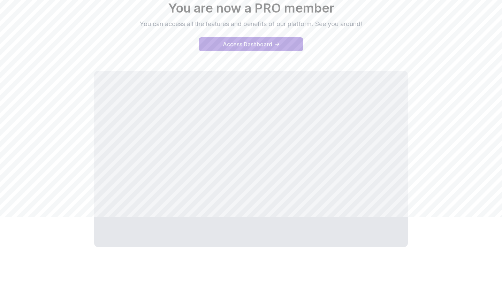
click at [364, 24] on p "You can access all the features and benefits of our platform. See you around!" at bounding box center [251, 24] width 234 height 10
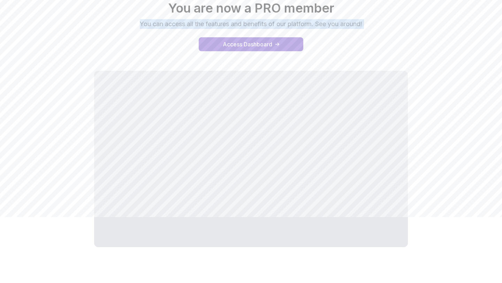
click at [364, 24] on p "You can access all the features and benefits of our platform. See you around!" at bounding box center [251, 24] width 234 height 10
click at [380, 25] on div "Hooray You are now a PRO member You can access all the features and benefits of…" at bounding box center [251, 8] width 488 height 42
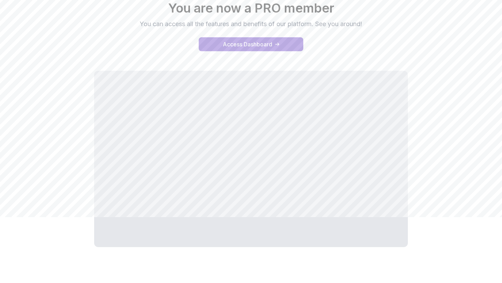
click at [365, 23] on p "You can access all the features and benefits of our platform. See you around!" at bounding box center [251, 24] width 234 height 10
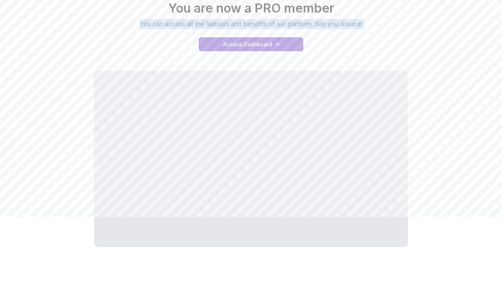
click at [378, 25] on div "Hooray You are now a PRO member You can access all the features and benefits of…" at bounding box center [251, 8] width 488 height 42
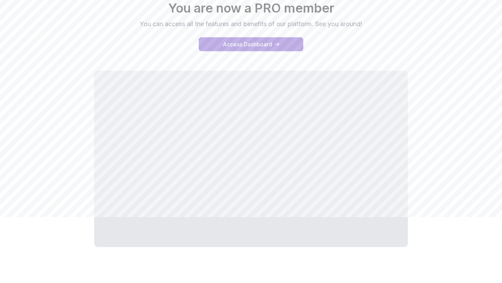
click at [364, 24] on p "You can access all the features and benefits of our platform. See you around!" at bounding box center [251, 24] width 234 height 10
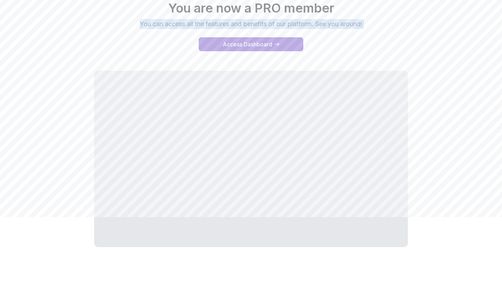
click at [376, 26] on div "Hooray You are now a PRO member You can access all the features and benefits of…" at bounding box center [251, 8] width 488 height 42
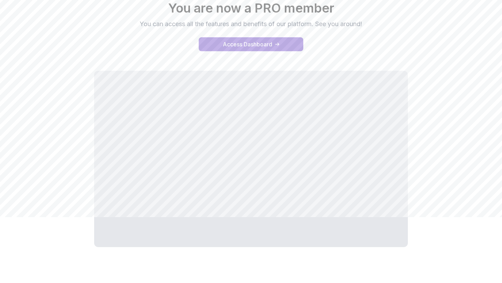
click at [364, 24] on p "You can access all the features and benefits of our platform. See you around!" at bounding box center [251, 24] width 234 height 10
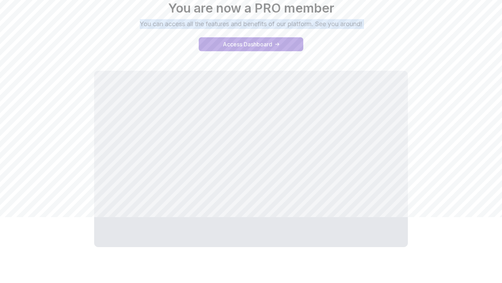
click at [380, 25] on div "Hooray You are now a PRO member You can access all the features and benefits of…" at bounding box center [251, 8] width 488 height 42
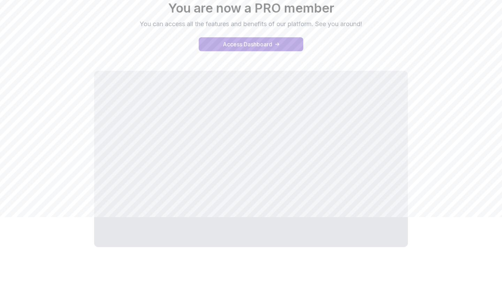
click at [365, 24] on p "You can access all the features and benefits of our platform. See you around!" at bounding box center [251, 24] width 234 height 10
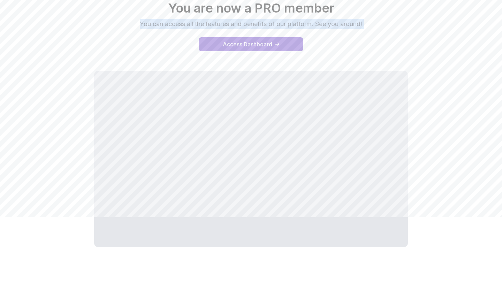
click at [378, 24] on div "Hooray You are now a PRO member You can access all the features and benefits of…" at bounding box center [251, 8] width 488 height 42
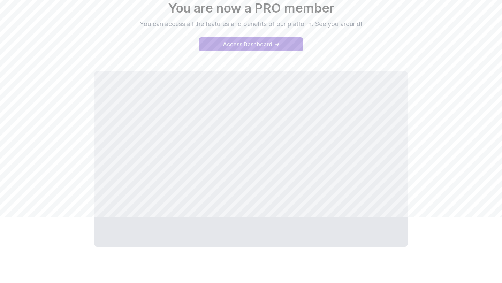
click at [364, 24] on p "You can access all the features and benefits of our platform. See you around!" at bounding box center [251, 24] width 234 height 10
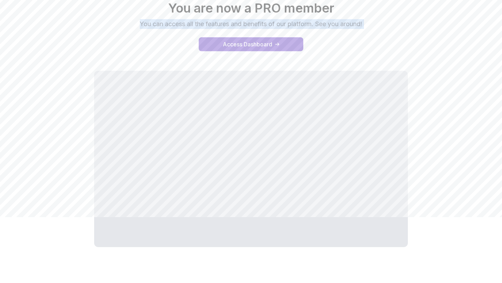
click at [372, 25] on div "Hooray You are now a PRO member You can access all the features and benefits of…" at bounding box center [251, 8] width 488 height 42
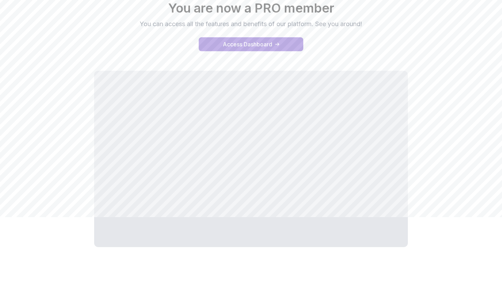
click at [364, 24] on p "You can access all the features and benefits of our platform. See you around!" at bounding box center [251, 24] width 234 height 10
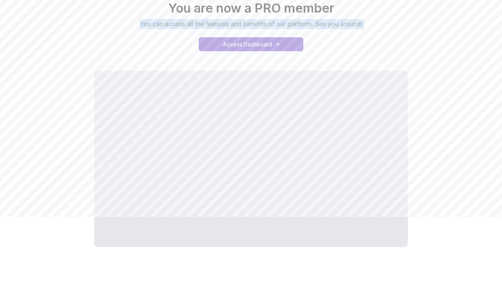
click at [364, 24] on p "You can access all the features and benefits of our platform. See you around!" at bounding box center [251, 24] width 234 height 10
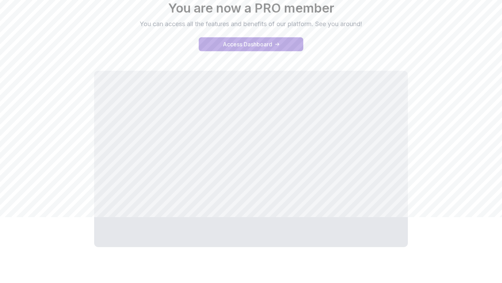
click at [364, 24] on p "You can access all the features and benefits of our platform. See you around!" at bounding box center [251, 24] width 234 height 10
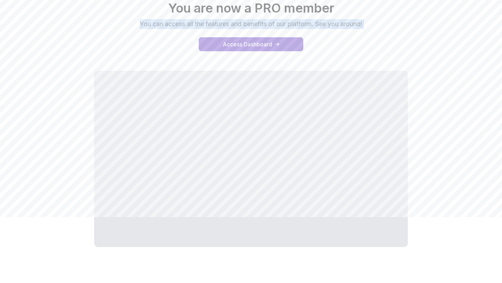
click at [364, 24] on p "You can access all the features and benefits of our platform. See you around!" at bounding box center [251, 24] width 234 height 10
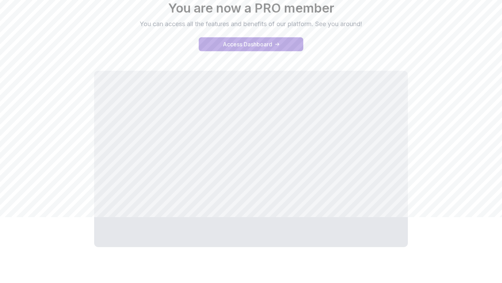
click at [364, 24] on p "You can access all the features and benefits of our platform. See you around!" at bounding box center [251, 24] width 234 height 10
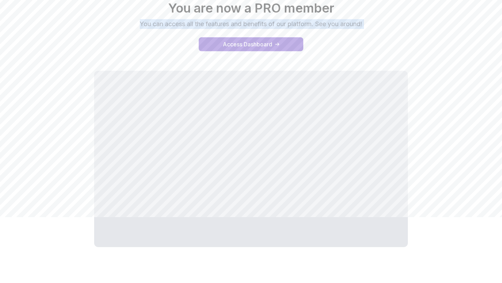
click at [364, 24] on p "You can access all the features and benefits of our platform. See you around!" at bounding box center [251, 24] width 234 height 10
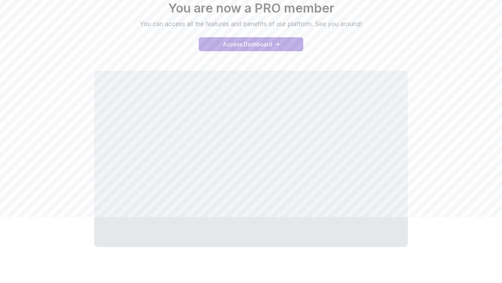
click at [364, 24] on p "You can access all the features and benefits of our platform. See you around!" at bounding box center [251, 24] width 234 height 10
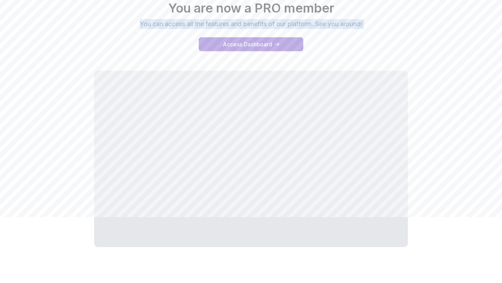
click at [364, 24] on p "You can access all the features and benefits of our platform. See you around!" at bounding box center [251, 24] width 234 height 10
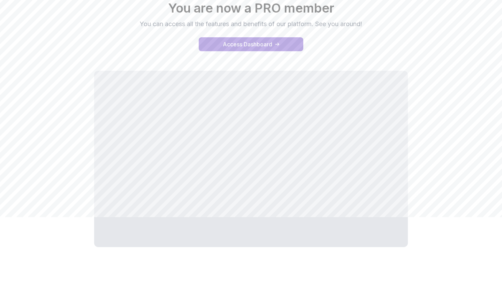
click at [364, 24] on p "You can access all the features and benefits of our platform. See you around!" at bounding box center [251, 24] width 234 height 10
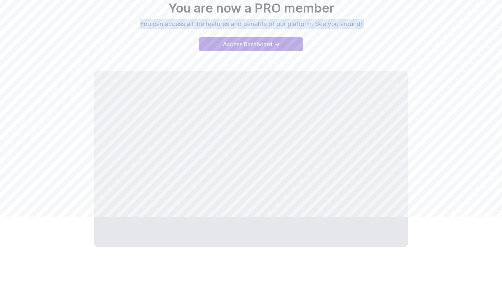
click at [364, 24] on p "You can access all the features and benefits of our platform. See you around!" at bounding box center [251, 24] width 234 height 10
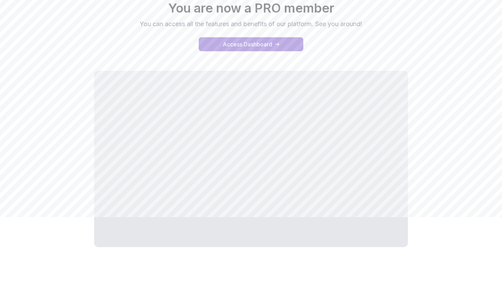
click at [364, 24] on p "You can access all the features and benefits of our platform. See you around!" at bounding box center [251, 24] width 234 height 10
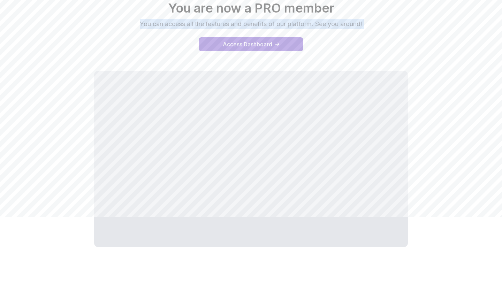
click at [364, 24] on p "You can access all the features and benefits of our platform. See you around!" at bounding box center [251, 24] width 234 height 10
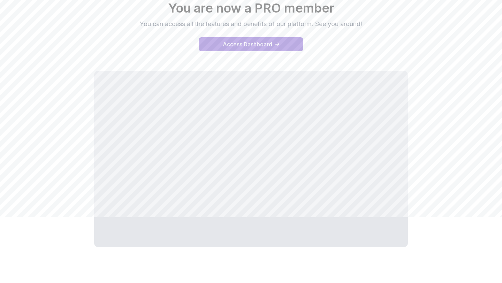
click at [364, 24] on p "You can access all the features and benefits of our platform. See you around!" at bounding box center [251, 24] width 234 height 10
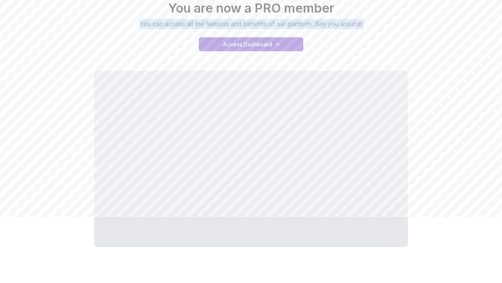
click at [364, 24] on p "You can access all the features and benefits of our platform. See you around!" at bounding box center [251, 24] width 234 height 10
click at [367, 24] on p "You can access all the features and benefits of our platform. See you around!" at bounding box center [251, 24] width 234 height 10
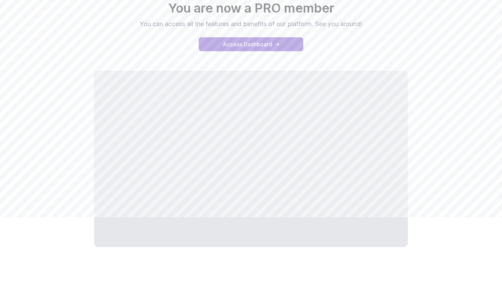
click at [363, 24] on p "You can access all the features and benefits of our platform. See you around!" at bounding box center [251, 24] width 234 height 10
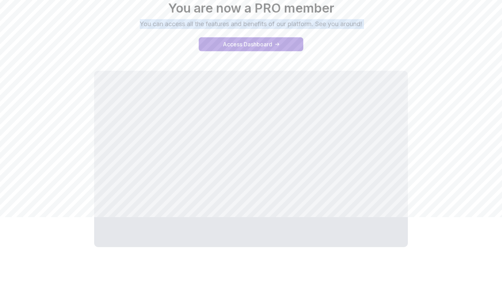
click at [363, 24] on p "You can access all the features and benefits of our platform. See you around!" at bounding box center [251, 24] width 234 height 10
click at [360, 24] on p "You can access all the features and benefits of our platform. See you around!" at bounding box center [251, 24] width 234 height 10
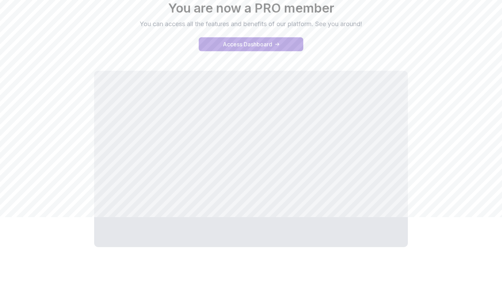
click at [360, 24] on p "You can access all the features and benefits of our platform. See you around!" at bounding box center [251, 24] width 234 height 10
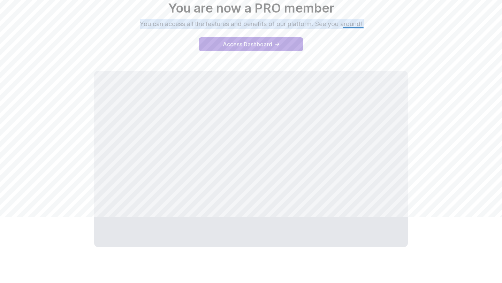
click at [360, 24] on p "You can access all the features and benefits of our platform. See you around!" at bounding box center [251, 24] width 234 height 10
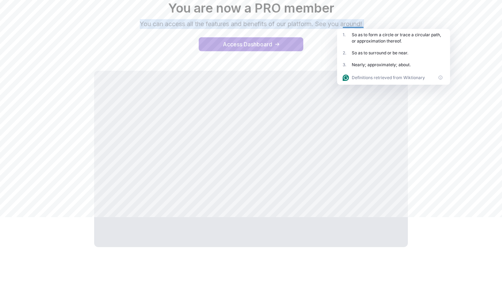
click at [360, 24] on p "You can access all the features and benefits of our platform. See you around!" at bounding box center [251, 24] width 234 height 10
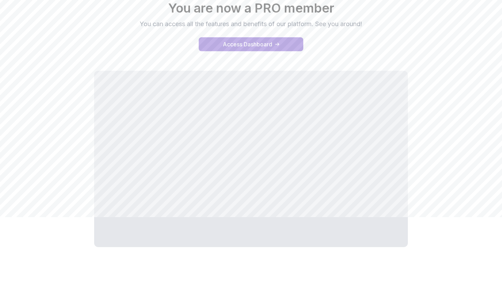
click at [364, 23] on p "You can access all the features and benefits of our platform. See you around!" at bounding box center [251, 24] width 234 height 10
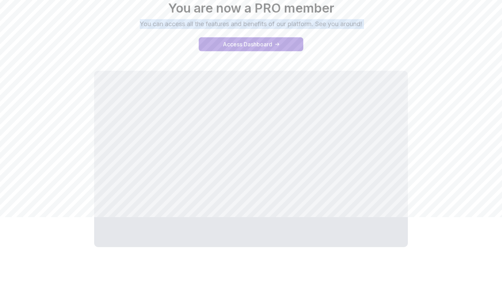
click at [364, 23] on p "You can access all the features and benefits of our platform. See you around!" at bounding box center [251, 24] width 234 height 10
click at [364, 24] on p "You can access all the features and benefits of our platform. See you around!" at bounding box center [251, 24] width 234 height 10
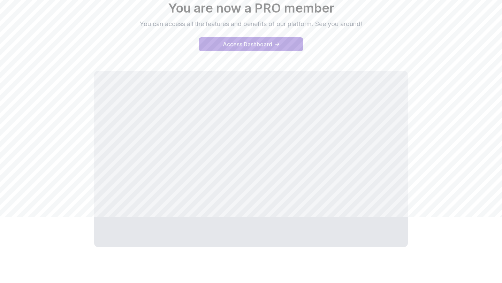
click at [364, 24] on p "You can access all the features and benefits of our platform. See you around!" at bounding box center [251, 24] width 234 height 10
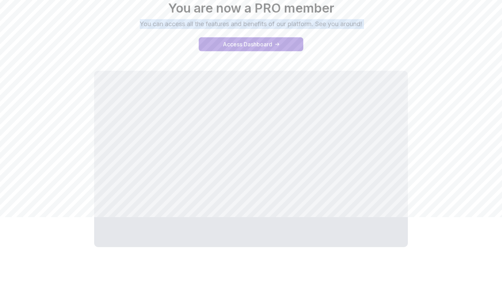
click at [364, 24] on p "You can access all the features and benefits of our platform. See you around!" at bounding box center [251, 24] width 234 height 10
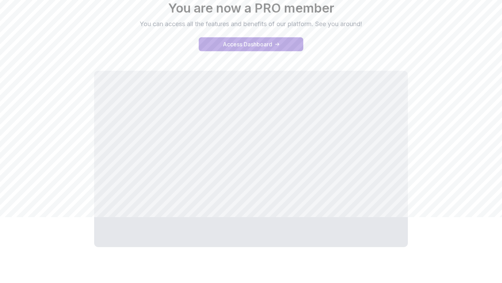
click at [364, 24] on p "You can access all the features and benefits of our platform. See you around!" at bounding box center [251, 24] width 234 height 10
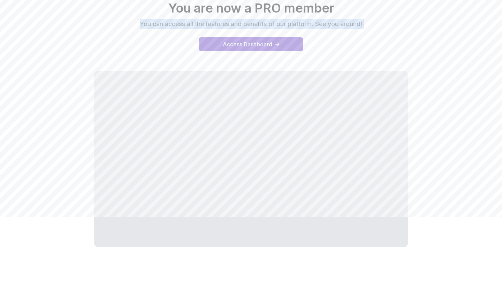
click at [364, 24] on p "You can access all the features and benefits of our platform. See you around!" at bounding box center [251, 24] width 234 height 10
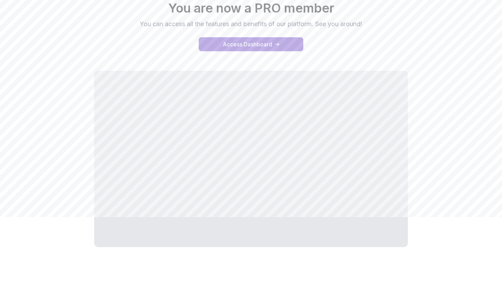
click at [364, 24] on p "You can access all the features and benefits of our platform. See you around!" at bounding box center [251, 24] width 234 height 10
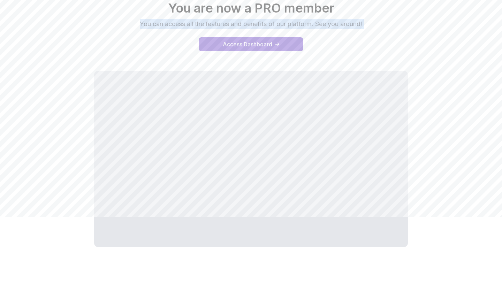
click at [364, 24] on p "You can access all the features and benefits of our platform. See you around!" at bounding box center [251, 24] width 234 height 10
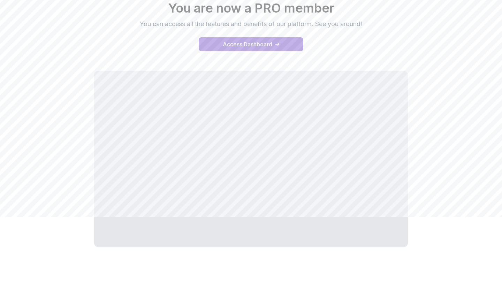
click at [364, 24] on p "You can access all the features and benefits of our platform. See you around!" at bounding box center [251, 24] width 234 height 10
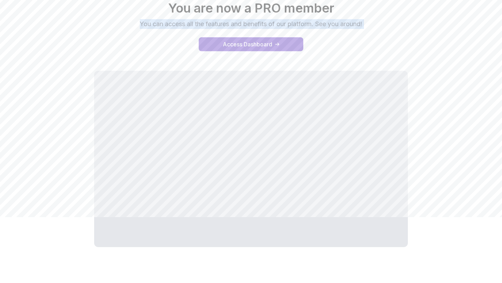
click at [364, 24] on p "You can access all the features and benefits of our platform. See you around!" at bounding box center [251, 24] width 234 height 10
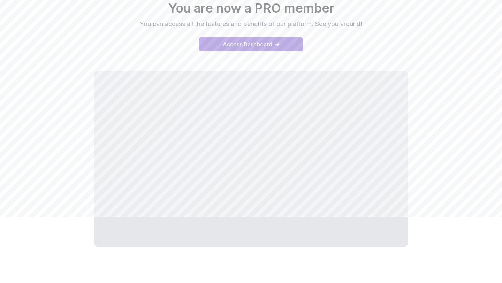
click at [364, 24] on p "You can access all the features and benefits of our platform. See you around!" at bounding box center [251, 24] width 234 height 10
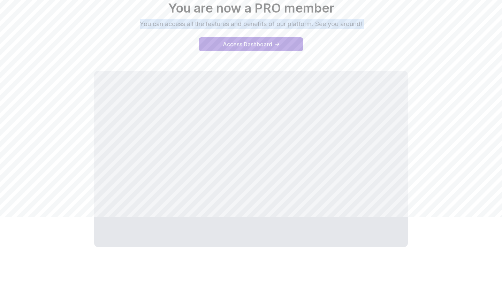
click at [364, 24] on p "You can access all the features and benefits of our platform. See you around!" at bounding box center [251, 24] width 234 height 10
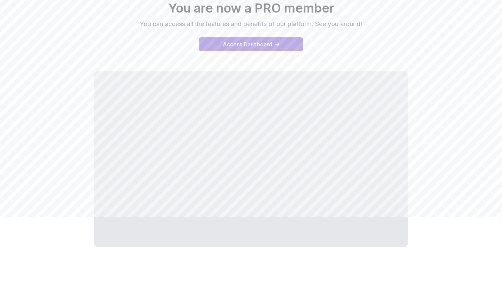
click at [364, 24] on p "You can access all the features and benefits of our platform. See you around!" at bounding box center [251, 24] width 234 height 10
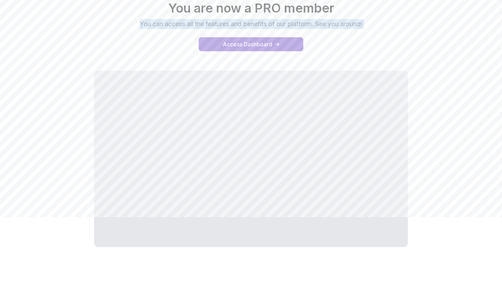
click at [364, 24] on p "You can access all the features and benefits of our platform. See you around!" at bounding box center [251, 24] width 234 height 10
click at [376, 27] on div "Hooray You are now a PRO member You can access all the features and benefits of…" at bounding box center [251, 8] width 488 height 42
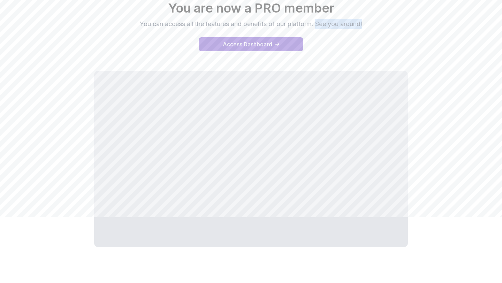
drag, startPoint x: 318, startPoint y: 23, endPoint x: 367, endPoint y: 23, distance: 48.8
click at [367, 23] on p "You can access all the features and benefits of our platform. See you around!" at bounding box center [251, 24] width 234 height 10
drag, startPoint x: 318, startPoint y: 24, endPoint x: 367, endPoint y: 24, distance: 49.2
click at [367, 24] on p "You can access all the features and benefits of our platform. See you around!" at bounding box center [251, 24] width 234 height 10
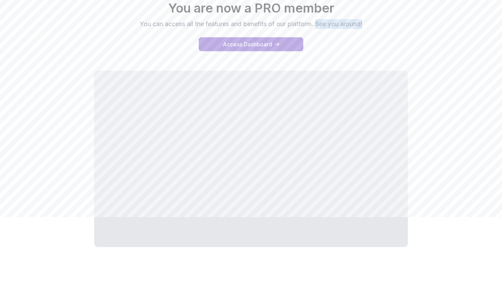
click at [367, 24] on p "You can access all the features and benefits of our platform. See you around!" at bounding box center [251, 24] width 234 height 10
drag, startPoint x: 318, startPoint y: 23, endPoint x: 368, endPoint y: 23, distance: 50.2
click at [368, 23] on p "You can access all the features and benefits of our platform. See you around!" at bounding box center [251, 24] width 234 height 10
drag, startPoint x: 317, startPoint y: 23, endPoint x: 367, endPoint y: 24, distance: 50.2
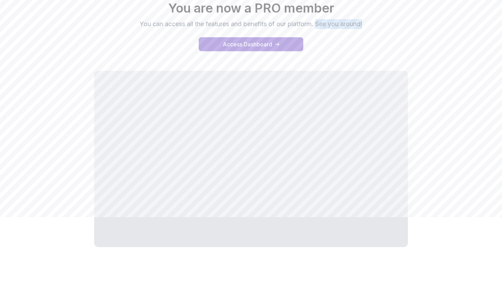
click at [367, 24] on p "You can access all the features and benefits of our platform. See you around!" at bounding box center [251, 24] width 234 height 10
drag, startPoint x: 317, startPoint y: 23, endPoint x: 367, endPoint y: 23, distance: 50.5
click at [367, 23] on p "You can access all the features and benefits of our platform. See you around!" at bounding box center [251, 24] width 234 height 10
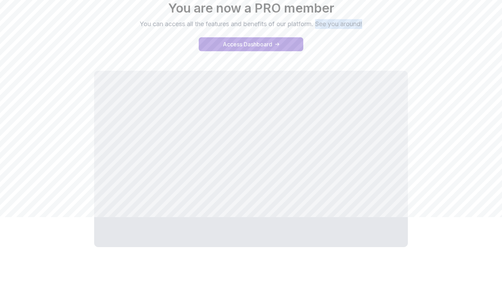
drag, startPoint x: 317, startPoint y: 24, endPoint x: 367, endPoint y: 24, distance: 49.8
click at [367, 24] on p "You can access all the features and benefits of our platform. See you around!" at bounding box center [251, 24] width 234 height 10
drag, startPoint x: 317, startPoint y: 23, endPoint x: 367, endPoint y: 24, distance: 50.9
click at [367, 24] on p "You can access all the features and benefits of our platform. See you around!" at bounding box center [251, 24] width 234 height 10
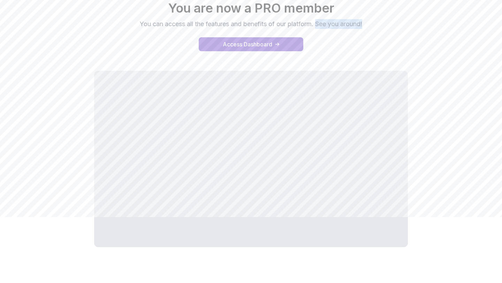
click at [367, 24] on p "You can access all the features and benefits of our platform. See you around!" at bounding box center [251, 24] width 234 height 10
drag, startPoint x: 318, startPoint y: 24, endPoint x: 368, endPoint y: 23, distance: 50.5
click at [368, 23] on div "Hooray You are now a PRO member You can access all the features and benefits of…" at bounding box center [251, 8] width 488 height 42
drag, startPoint x: 317, startPoint y: 23, endPoint x: 373, endPoint y: 24, distance: 55.8
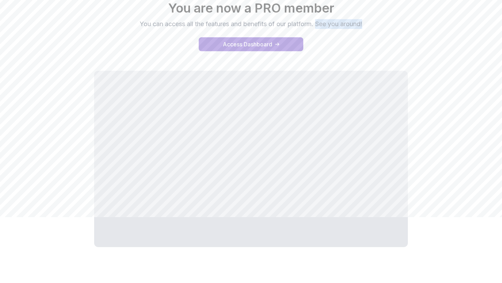
click at [373, 24] on div "Hooray You are now a PRO member You can access all the features and benefits of…" at bounding box center [251, 8] width 488 height 42
drag, startPoint x: 318, startPoint y: 23, endPoint x: 367, endPoint y: 24, distance: 48.5
click at [367, 24] on p "You can access all the features and benefits of our platform. See you around!" at bounding box center [251, 24] width 234 height 10
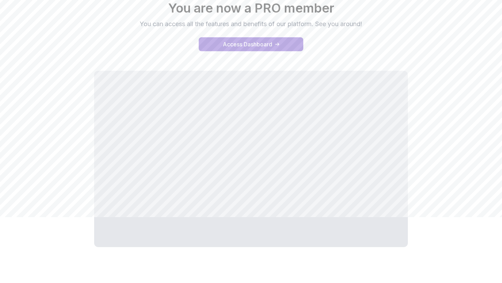
click at [318, 24] on p "You can access all the features and benefits of our platform. See you around!" at bounding box center [251, 24] width 234 height 10
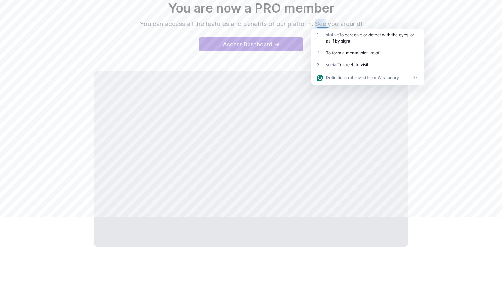
click at [318, 23] on p "You can access all the features and benefits of our platform. See you around!" at bounding box center [251, 24] width 234 height 10
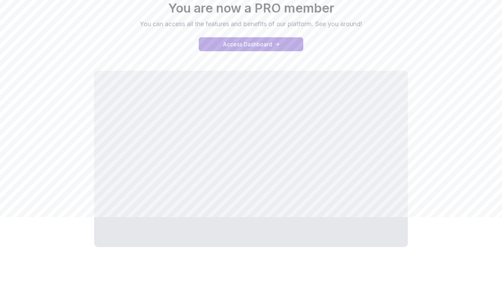
click at [318, 23] on p "You can access all the features and benefits of our platform. See you around!" at bounding box center [251, 24] width 234 height 10
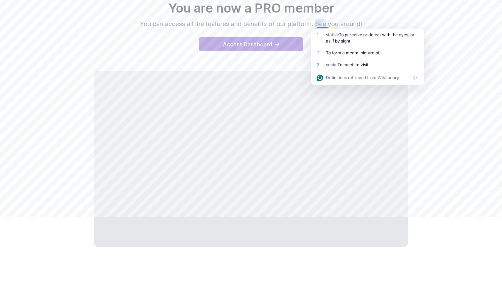
click at [398, 19] on div "Hooray You are now a PRO member You can access all the features and benefits of…" at bounding box center [251, 8] width 488 height 42
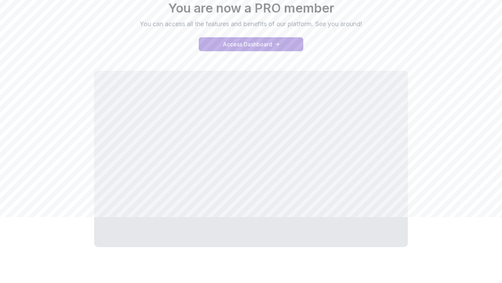
click at [365, 24] on p "You can access all the features and benefits of our platform. See you around!" at bounding box center [251, 24] width 234 height 10
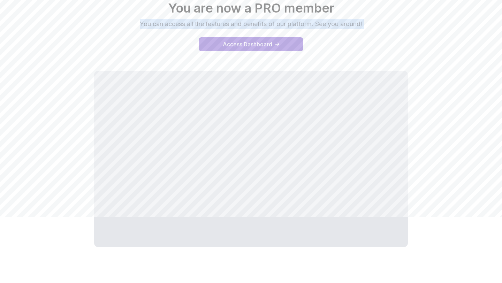
click at [365, 24] on p "You can access all the features and benefits of our platform. See you around!" at bounding box center [251, 24] width 234 height 10
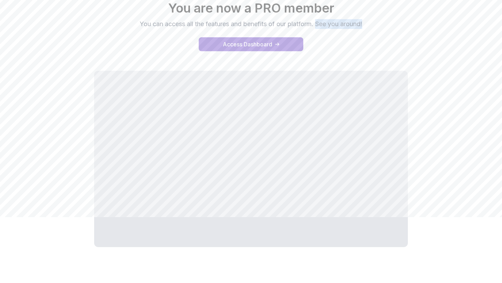
drag, startPoint x: 365, startPoint y: 23, endPoint x: 319, endPoint y: 25, distance: 46.8
click at [318, 25] on p "You can access all the features and benefits of our platform. See you around!" at bounding box center [251, 24] width 234 height 10
click at [391, 26] on div "Hooray You are now a PRO member You can access all the features and benefits of…" at bounding box center [251, 8] width 488 height 42
drag, startPoint x: 316, startPoint y: 23, endPoint x: 369, endPoint y: 23, distance: 53.3
click at [369, 23] on div "Hooray You are now a PRO member You can access all the features and benefits of…" at bounding box center [251, 8] width 488 height 42
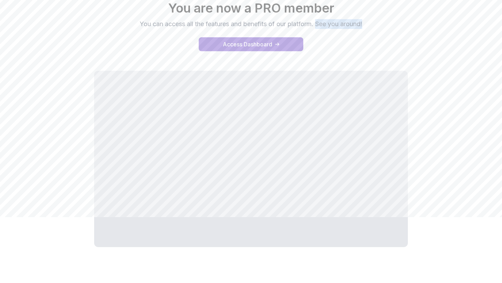
click at [369, 23] on div "Hooray You are now a PRO member You can access all the features and benefits of…" at bounding box center [251, 8] width 488 height 42
drag, startPoint x: 318, startPoint y: 24, endPoint x: 369, endPoint y: 22, distance: 50.6
click at [369, 22] on div "Hooray You are now a PRO member You can access all the features and benefits of…" at bounding box center [251, 8] width 488 height 42
drag, startPoint x: 318, startPoint y: 23, endPoint x: 367, endPoint y: 22, distance: 49.5
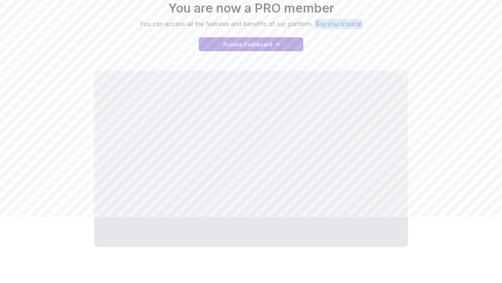
click at [367, 22] on p "You can access all the features and benefits of our platform. See you around!" at bounding box center [251, 24] width 234 height 10
drag, startPoint x: 317, startPoint y: 23, endPoint x: 367, endPoint y: 23, distance: 50.5
click at [367, 23] on p "You can access all the features and benefits of our platform. See you around!" at bounding box center [251, 24] width 234 height 10
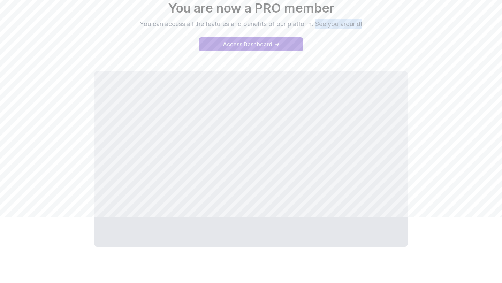
drag, startPoint x: 317, startPoint y: 24, endPoint x: 367, endPoint y: 24, distance: 49.5
click at [367, 24] on p "You can access all the features and benefits of our platform. See you around!" at bounding box center [251, 24] width 234 height 10
drag, startPoint x: 318, startPoint y: 23, endPoint x: 369, endPoint y: 22, distance: 50.9
click at [369, 22] on div "Hooray You are now a PRO member You can access all the features and benefits of…" at bounding box center [251, 8] width 488 height 42
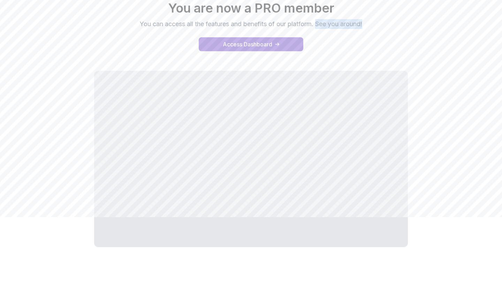
click at [369, 22] on div "Hooray You are now a PRO member You can access all the features and benefits of…" at bounding box center [251, 8] width 488 height 42
drag, startPoint x: 318, startPoint y: 23, endPoint x: 367, endPoint y: 22, distance: 49.2
click at [367, 22] on p "You can access all the features and benefits of our platform. See you around!" at bounding box center [251, 24] width 234 height 10
drag, startPoint x: 318, startPoint y: 23, endPoint x: 368, endPoint y: 23, distance: 50.2
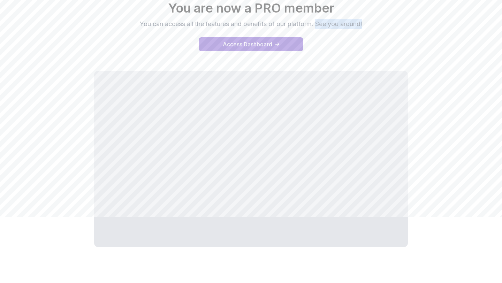
click at [368, 23] on div "Hooray You are now a PRO member You can access all the features and benefits of…" at bounding box center [251, 8] width 488 height 42
drag, startPoint x: 318, startPoint y: 24, endPoint x: 366, endPoint y: 23, distance: 48.8
click at [366, 23] on p "You can access all the features and benefits of our platform. See you around!" at bounding box center [251, 24] width 234 height 10
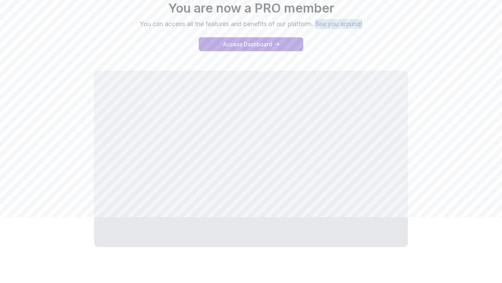
drag, startPoint x: 317, startPoint y: 23, endPoint x: 372, endPoint y: 25, distance: 54.8
click at [372, 25] on div "Hooray You are now a PRO member You can access all the features and benefits of…" at bounding box center [251, 8] width 488 height 42
drag, startPoint x: 318, startPoint y: 24, endPoint x: 368, endPoint y: 24, distance: 49.9
click at [368, 24] on p "You can access all the features and benefits of our platform. See you around!" at bounding box center [251, 24] width 234 height 10
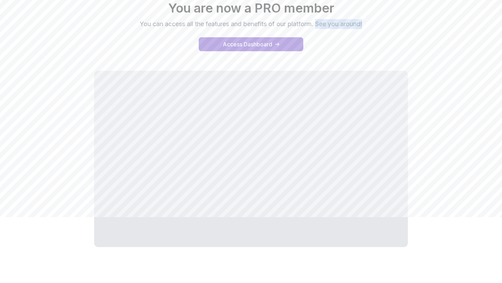
click at [368, 24] on p "You can access all the features and benefits of our platform. See you around!" at bounding box center [251, 24] width 234 height 10
click at [317, 24] on p "You can access all the features and benefits of our platform. See you around!" at bounding box center [251, 24] width 234 height 10
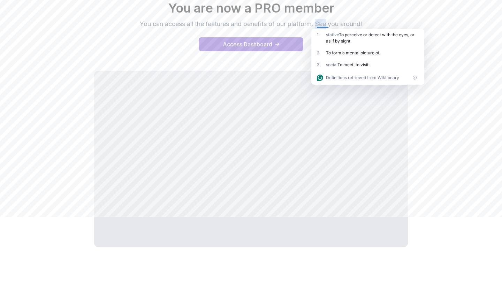
click at [317, 24] on p "You can access all the features and benefits of our platform. See you around!" at bounding box center [251, 24] width 234 height 10
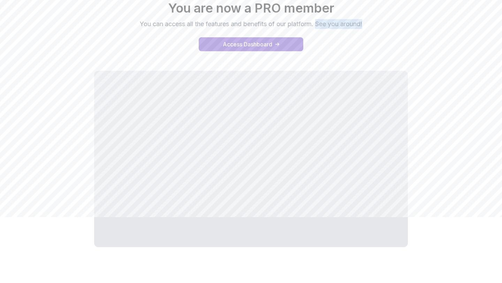
drag, startPoint x: 317, startPoint y: 24, endPoint x: 370, endPoint y: 20, distance: 53.4
click at [370, 20] on div "Hooray You are now a PRO member You can access all the features and benefits of…" at bounding box center [251, 8] width 488 height 42
click at [374, 26] on div "Hooray You are now a PRO member You can access all the features and benefits of…" at bounding box center [251, 8] width 488 height 42
drag, startPoint x: 317, startPoint y: 24, endPoint x: 369, endPoint y: 21, distance: 52.3
click at [369, 21] on div "Hooray You are now a PRO member You can access all the features and benefits of…" at bounding box center [251, 8] width 488 height 42
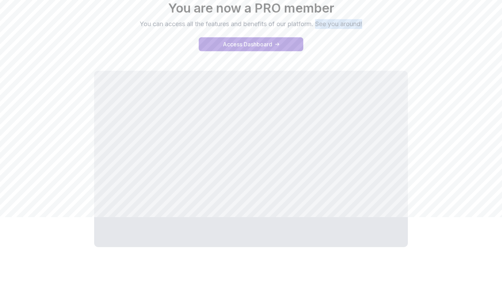
click at [373, 29] on div "Hooray You are now a PRO member You can access all the features and benefits of…" at bounding box center [251, 19] width 488 height 81
drag, startPoint x: 317, startPoint y: 24, endPoint x: 368, endPoint y: 22, distance: 50.9
click at [368, 22] on div "Hooray You are now a PRO member You can access all the features and benefits of…" at bounding box center [251, 8] width 488 height 42
click at [375, 26] on div "Hooray You are now a PRO member You can access all the features and benefits of…" at bounding box center [251, 8] width 488 height 42
drag, startPoint x: 318, startPoint y: 23, endPoint x: 366, endPoint y: 23, distance: 48.5
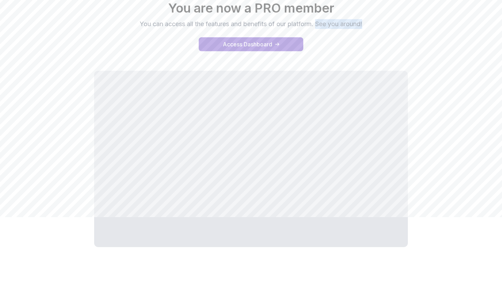
click at [366, 23] on p "You can access all the features and benefits of our platform. See you around!" at bounding box center [251, 24] width 234 height 10
drag, startPoint x: 318, startPoint y: 23, endPoint x: 369, endPoint y: 24, distance: 51.6
click at [369, 24] on div "Hooray You are now a PRO member You can access all the features and benefits of…" at bounding box center [251, 8] width 488 height 42
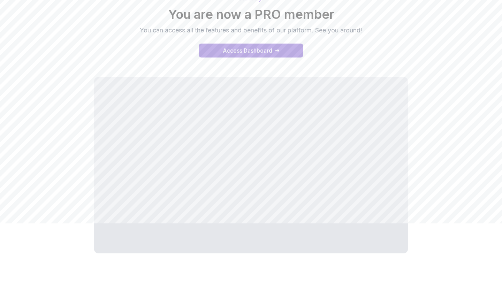
scroll to position [0, 0]
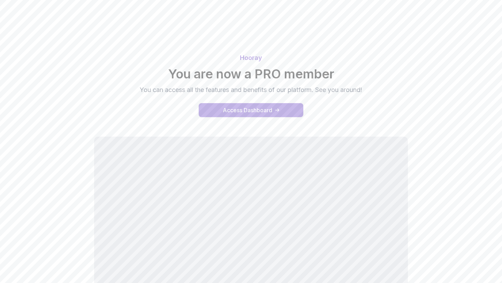
click at [251, 110] on div "Access Dashboard" at bounding box center [247, 110] width 49 height 8
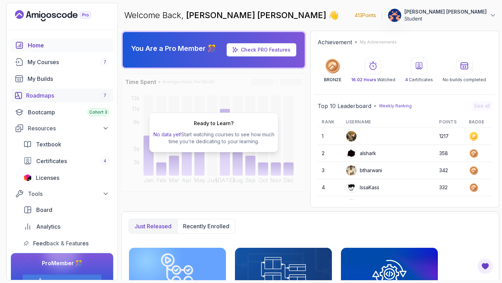
click at [51, 94] on div "Roadmaps 7" at bounding box center [67, 95] width 83 height 8
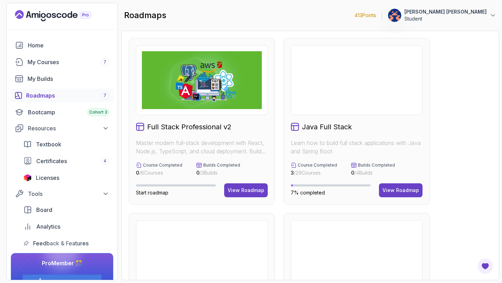
click at [319, 126] on h2 "Java Full Stack" at bounding box center [327, 127] width 50 height 10
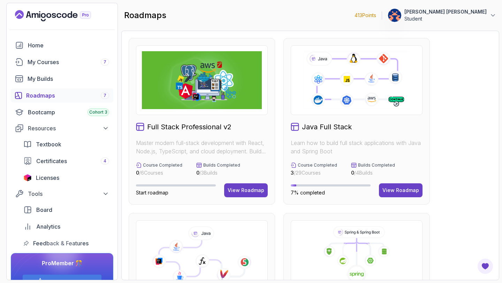
click at [334, 91] on icon at bounding box center [357, 80] width 108 height 60
click at [405, 191] on div "View Roadmap" at bounding box center [400, 190] width 37 height 7
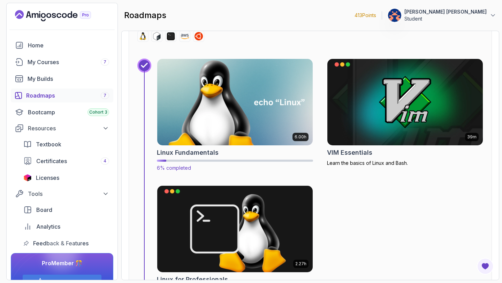
scroll to position [312, 0]
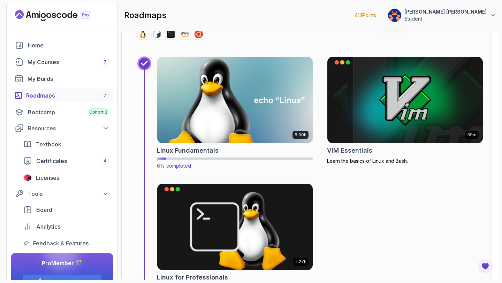
click at [198, 151] on h2 "Linux Fundamentals" at bounding box center [188, 151] width 62 height 10
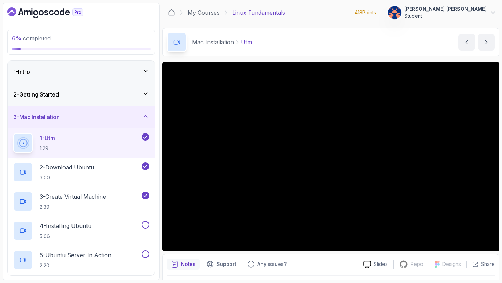
click at [129, 72] on div "1 - Intro" at bounding box center [81, 72] width 136 height 8
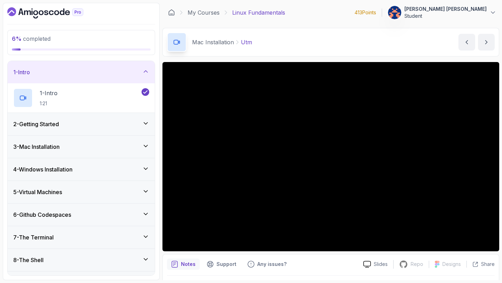
click at [138, 119] on div "2 - Getting Started" at bounding box center [81, 124] width 147 height 22
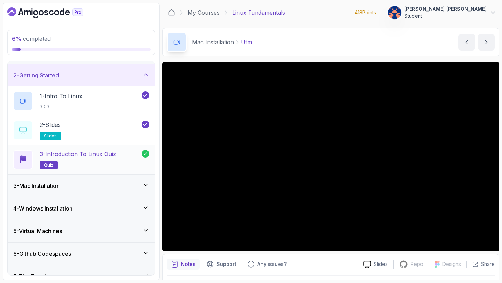
scroll to position [20, 0]
click at [127, 189] on div "3 - Mac Installation" at bounding box center [81, 185] width 136 height 8
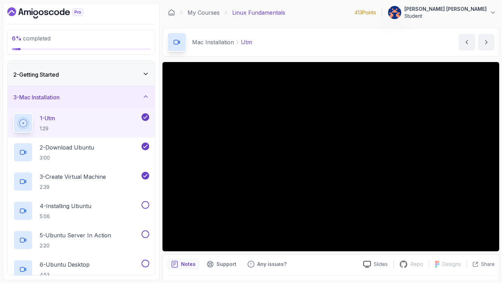
click at [62, 122] on div "1 - Utm 1:29" at bounding box center [76, 123] width 127 height 20
click at [60, 121] on div "1 - Utm 1:29" at bounding box center [76, 123] width 127 height 20
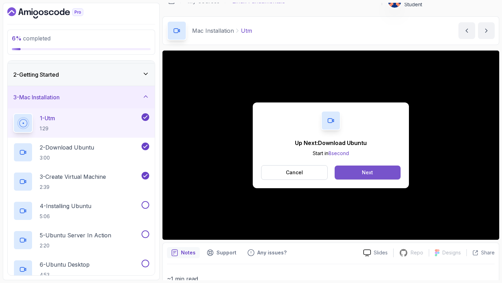
click at [365, 172] on div "Next" at bounding box center [367, 172] width 11 height 7
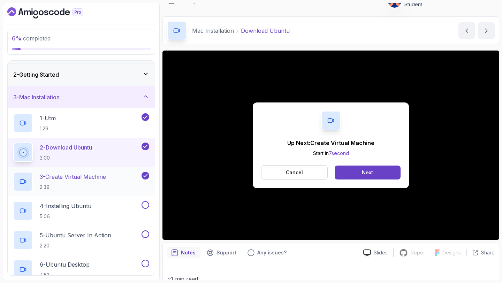
click at [96, 181] on h2 "3 - Create Virtual Machine 2:39" at bounding box center [73, 182] width 66 height 18
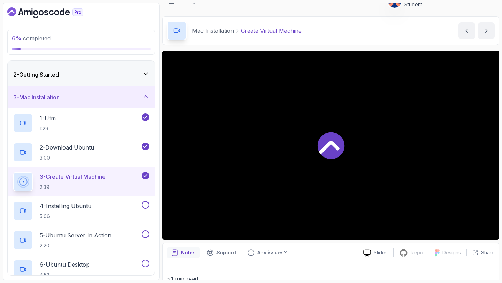
click at [264, 184] on div at bounding box center [330, 145] width 337 height 189
click at [77, 150] on p "2 - Download Ubuntu" at bounding box center [67, 147] width 54 height 8
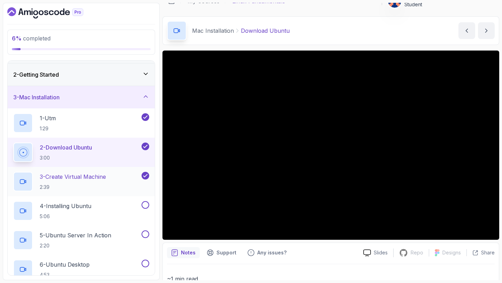
click at [80, 176] on p "3 - Create Virtual Machine" at bounding box center [73, 177] width 66 height 8
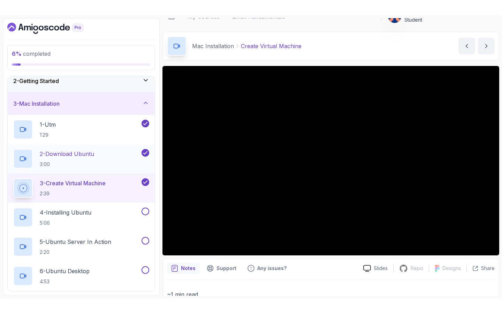
scroll to position [32, 0]
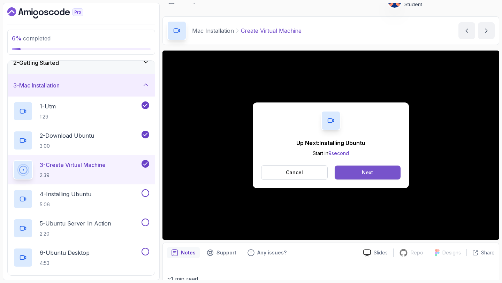
click at [372, 171] on div "Next" at bounding box center [367, 172] width 11 height 7
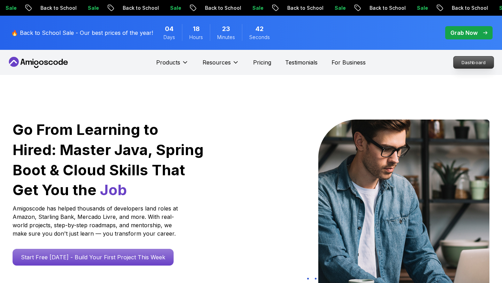
click at [477, 64] on p "Dashboard" at bounding box center [474, 62] width 40 height 12
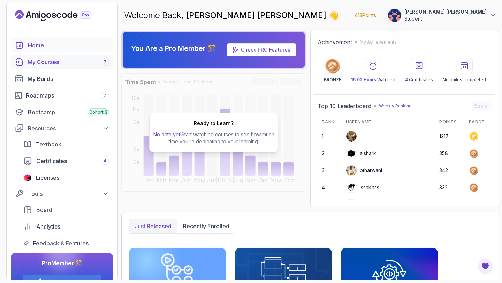
click at [51, 61] on div "My Courses 7" at bounding box center [69, 62] width 82 height 8
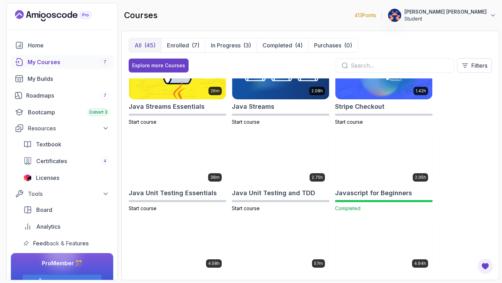
scroll to position [642, 0]
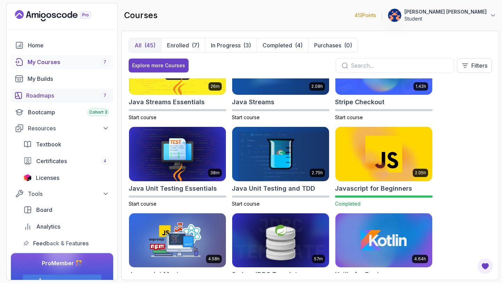
click at [47, 95] on div "Roadmaps 7" at bounding box center [67, 95] width 83 height 8
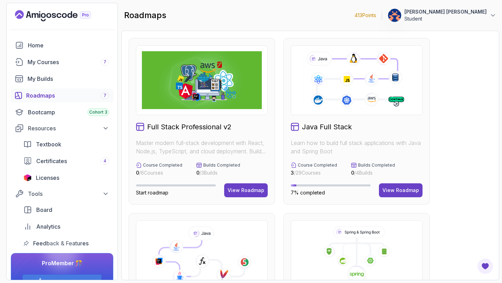
click at [400, 187] on div "View Roadmap" at bounding box center [400, 190] width 37 height 7
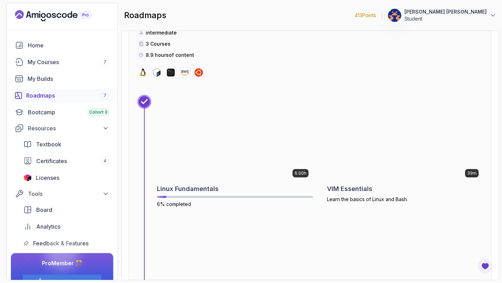
scroll to position [279, 0]
